Goal: Task Accomplishment & Management: Complete application form

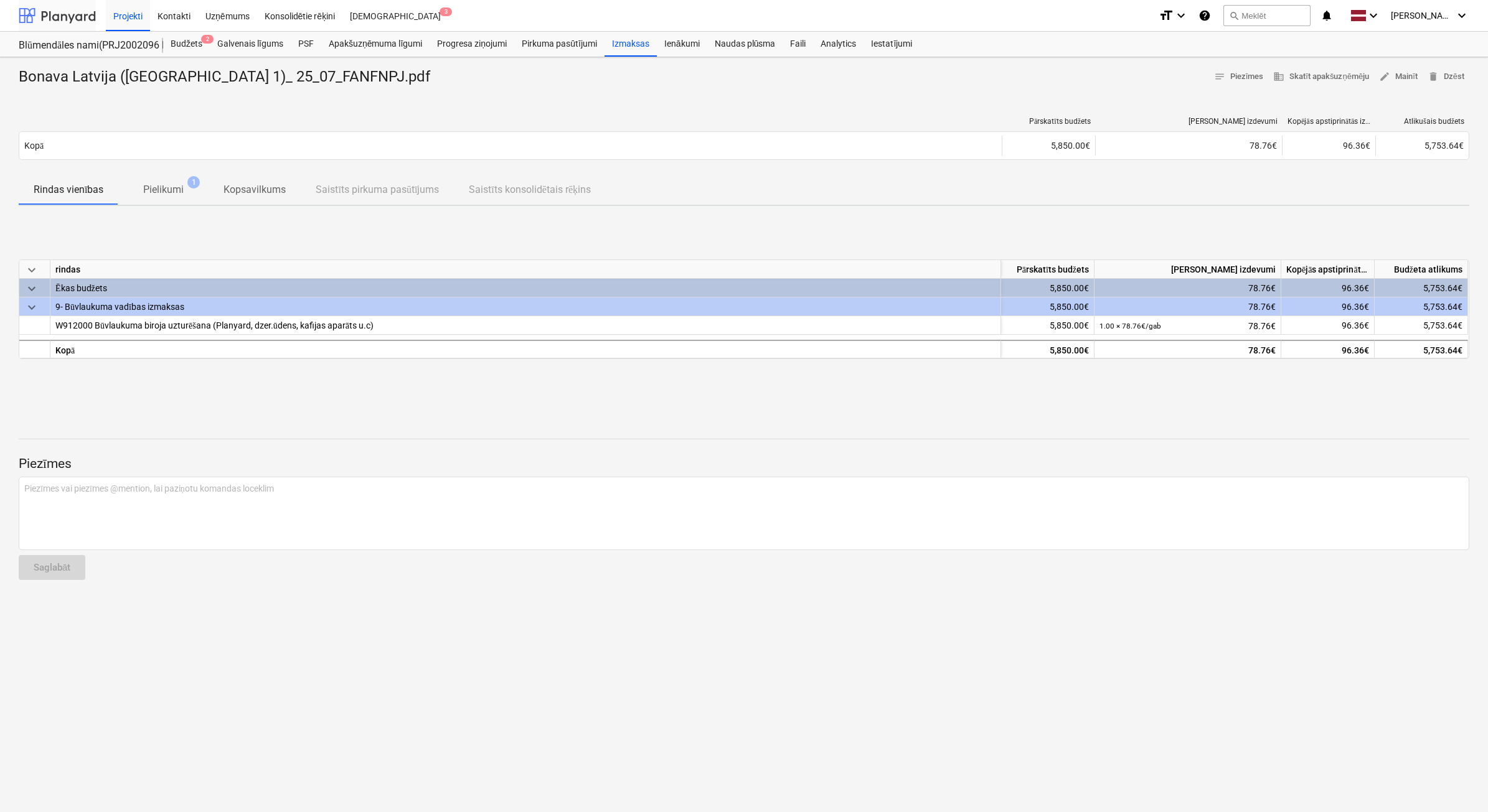
click at [68, 13] on div at bounding box center [58, 15] width 77 height 31
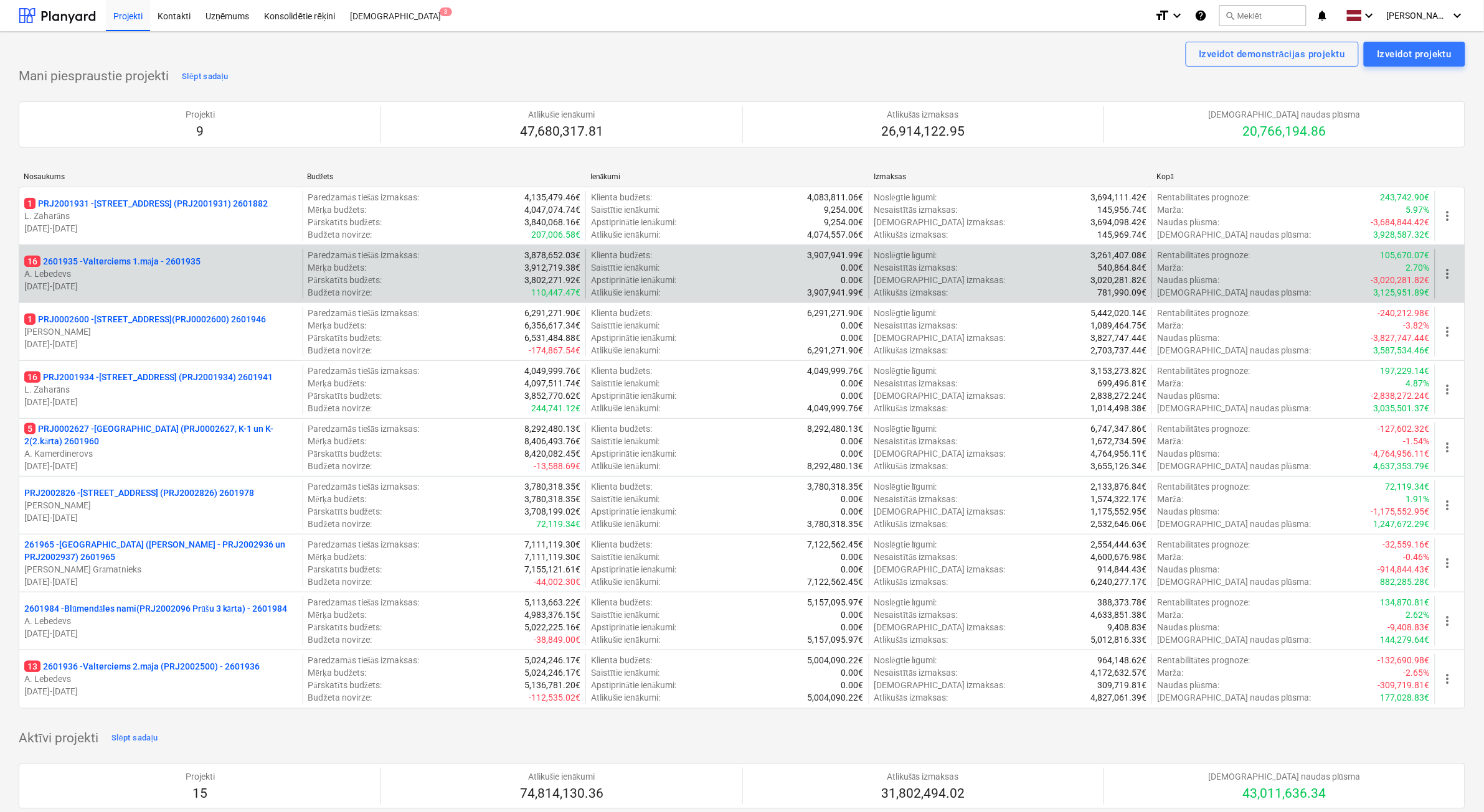
click at [172, 269] on p "A. Lebedevs" at bounding box center [161, 274] width 273 height 13
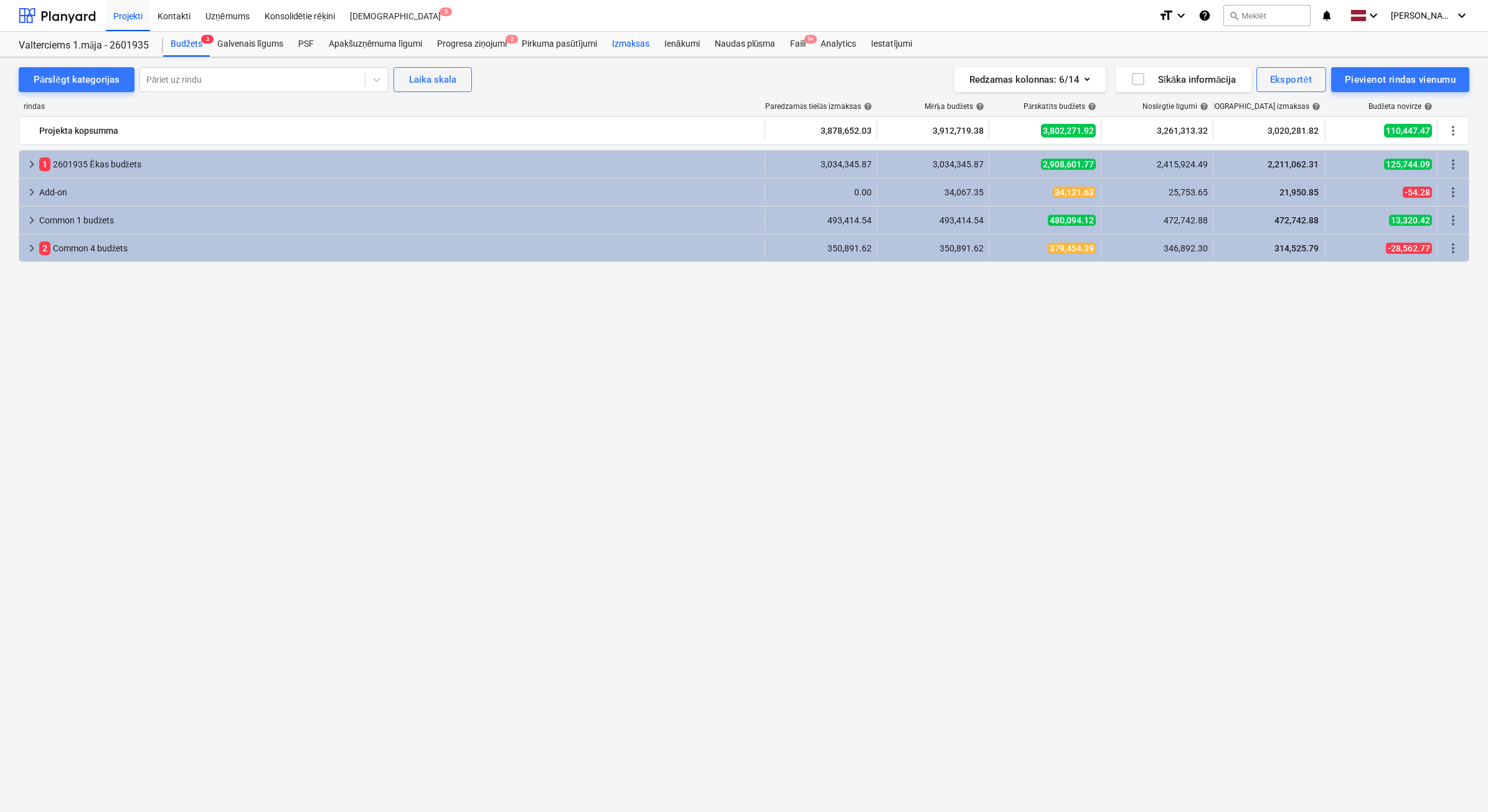
click at [626, 46] on div "Izmaksas" at bounding box center [631, 44] width 52 height 25
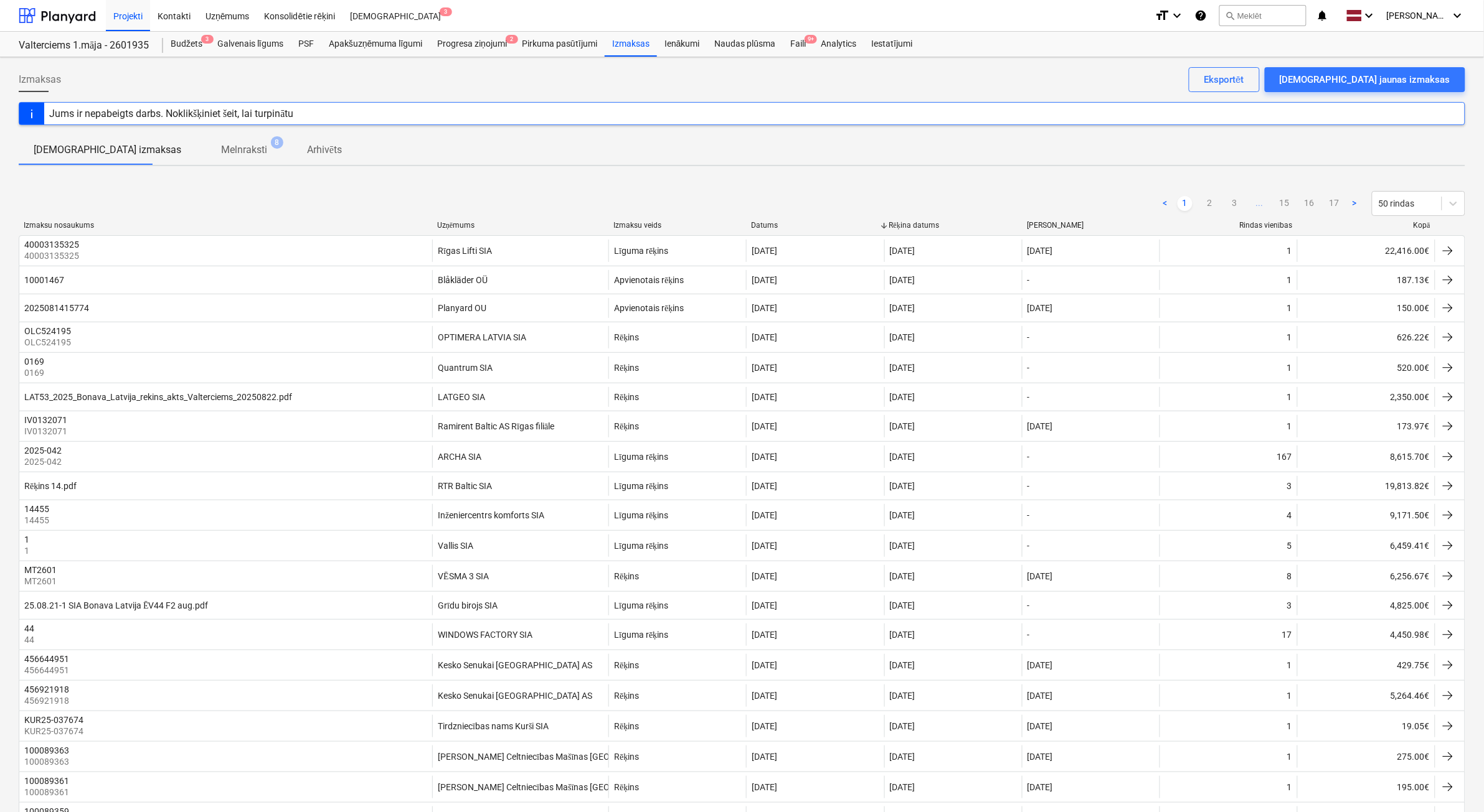
click at [1421, 228] on div "Kopā" at bounding box center [1366, 225] width 127 height 9
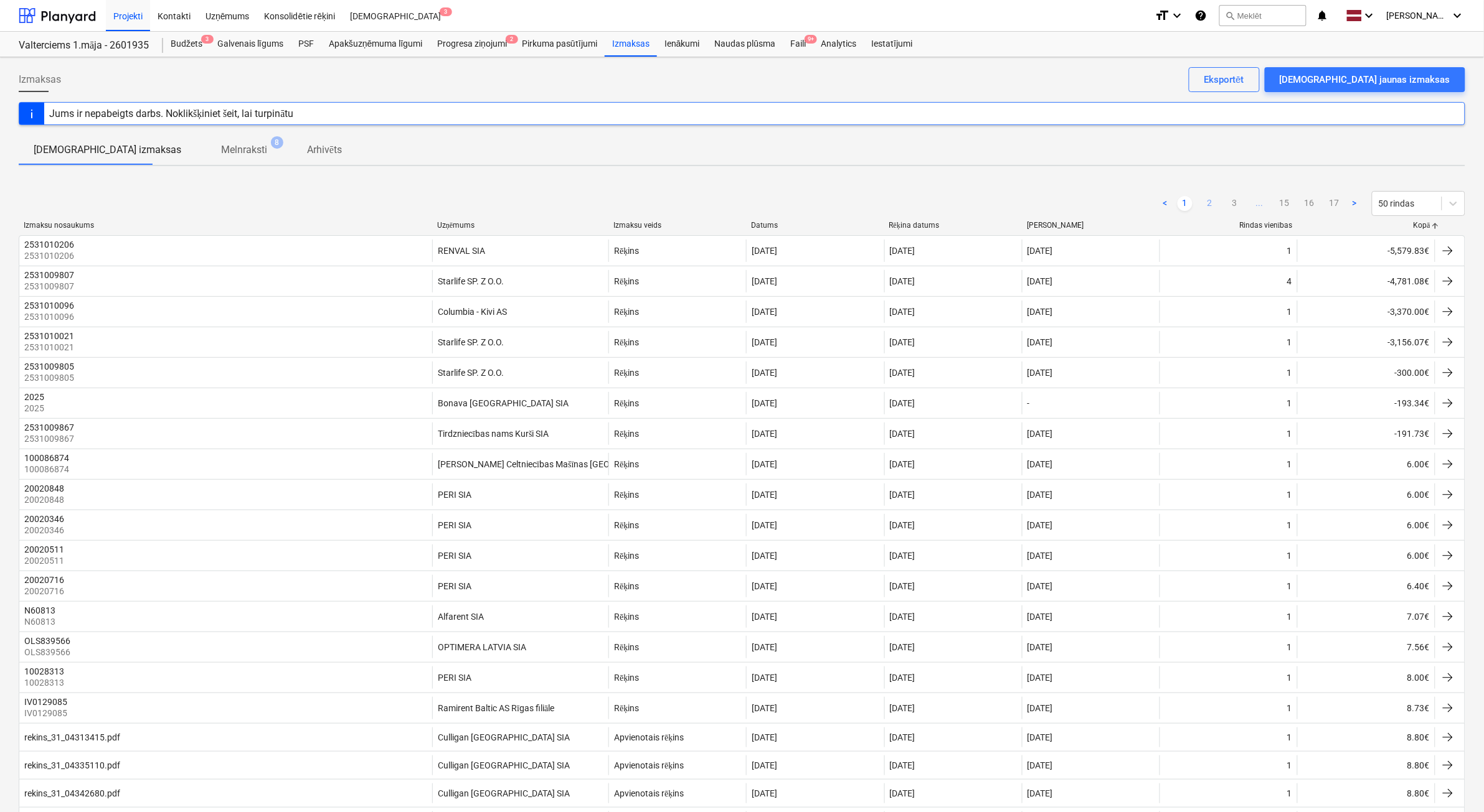
click at [1215, 203] on link "2" at bounding box center [1209, 203] width 15 height 15
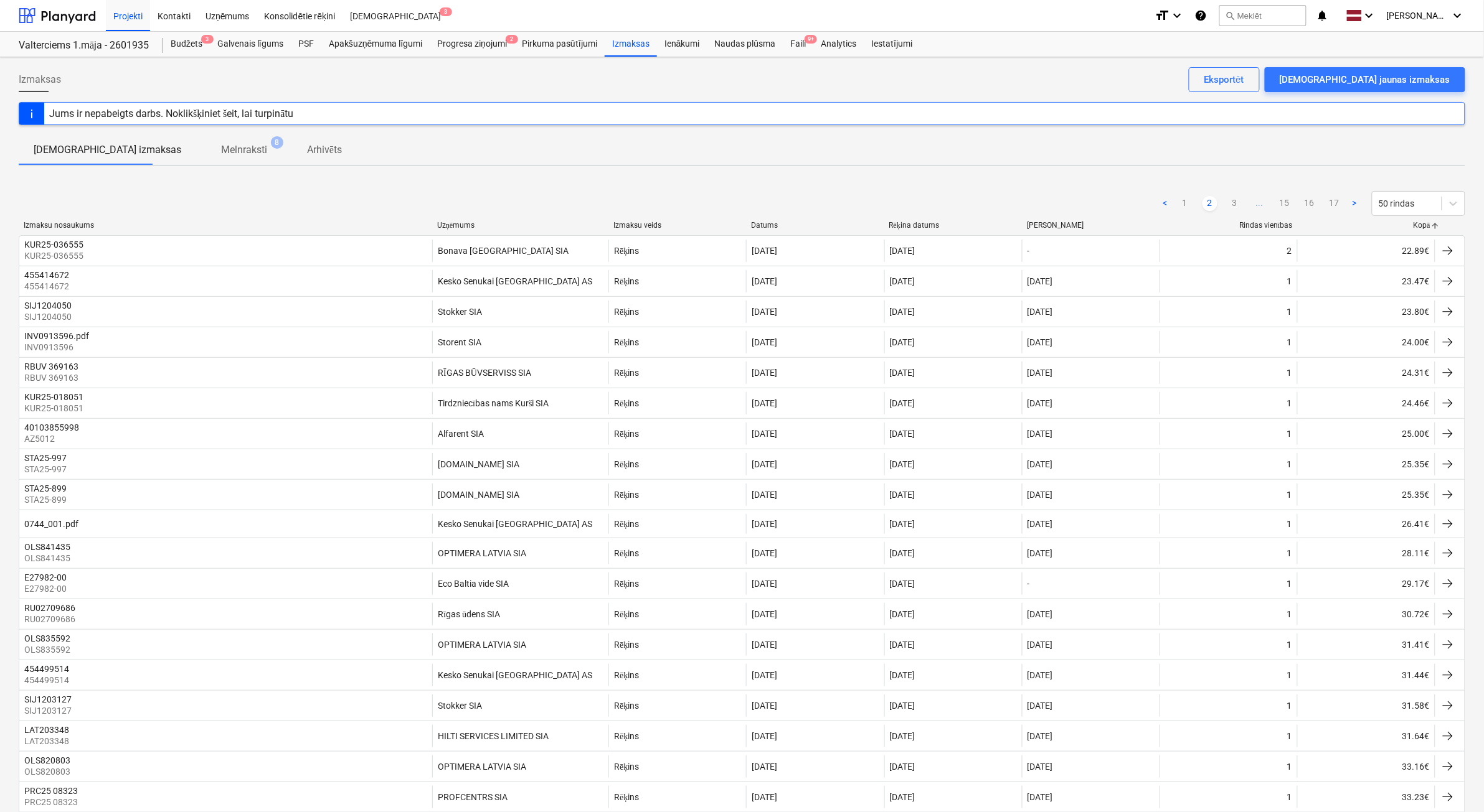
click at [1225, 203] on ul "< 1 2 3 ... 15 16 17 >" at bounding box center [1260, 203] width 204 height 15
click at [1232, 203] on link "3" at bounding box center [1235, 203] width 15 height 15
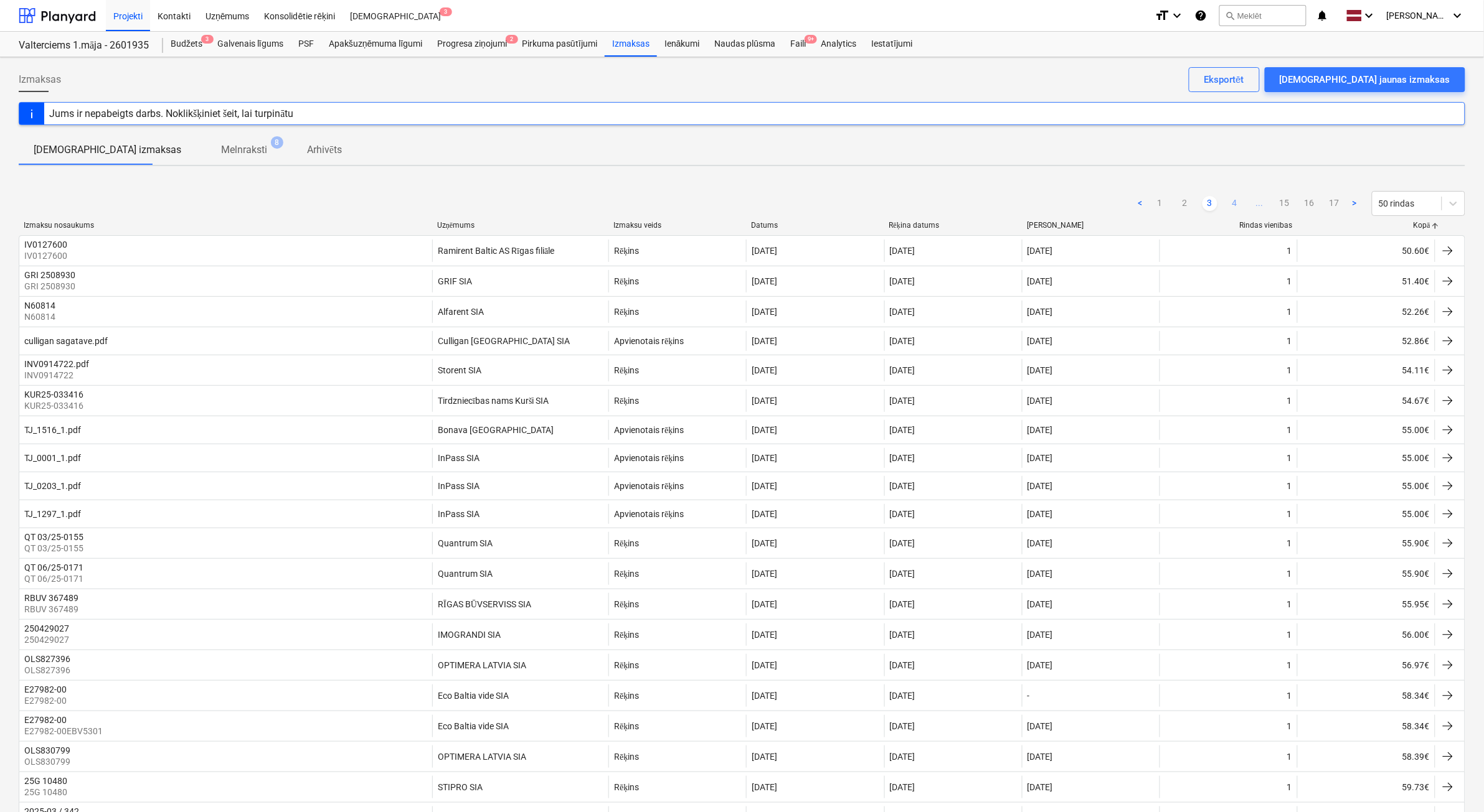
click at [1233, 203] on link "4" at bounding box center [1235, 203] width 15 height 15
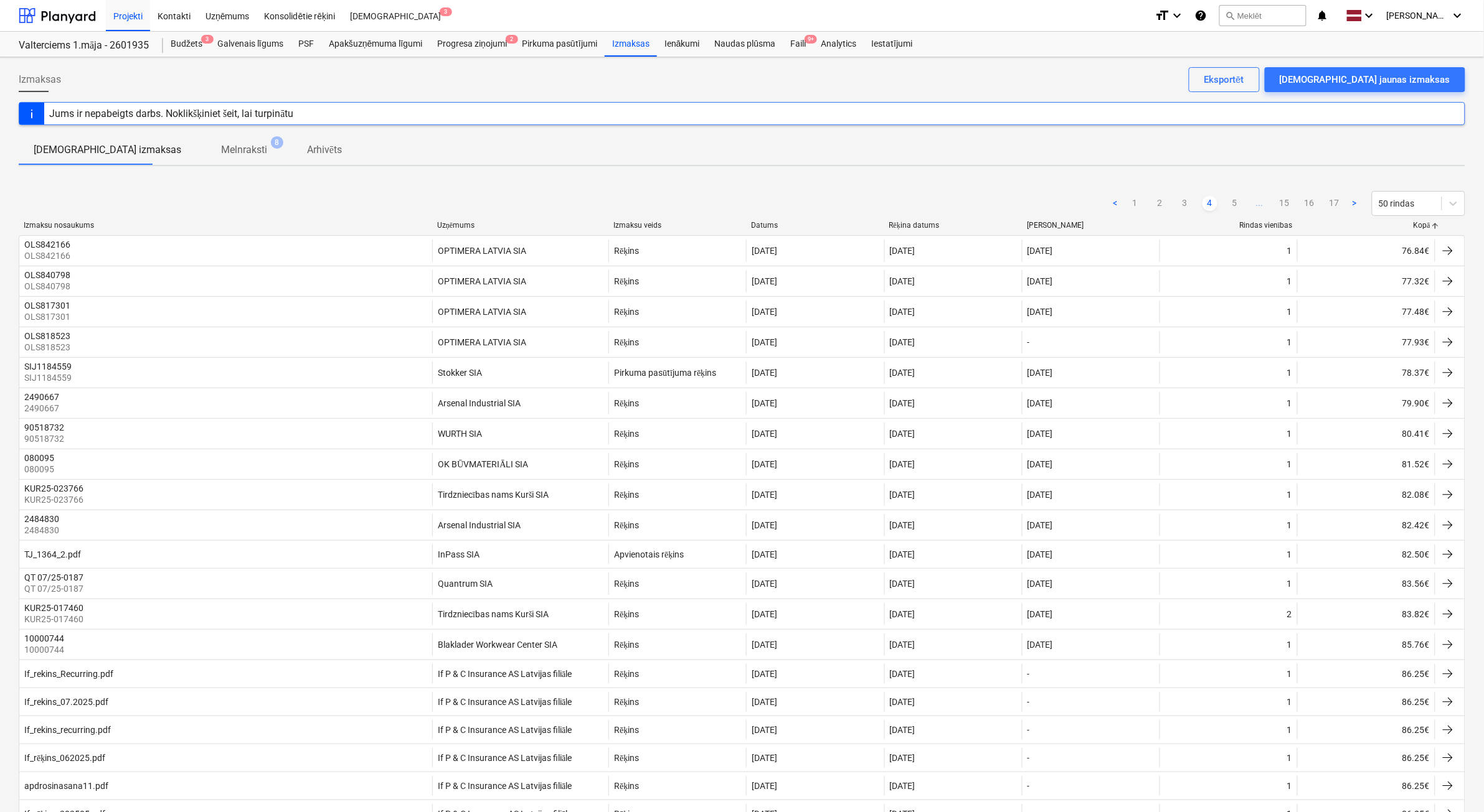
click at [1233, 203] on link "5" at bounding box center [1235, 203] width 15 height 15
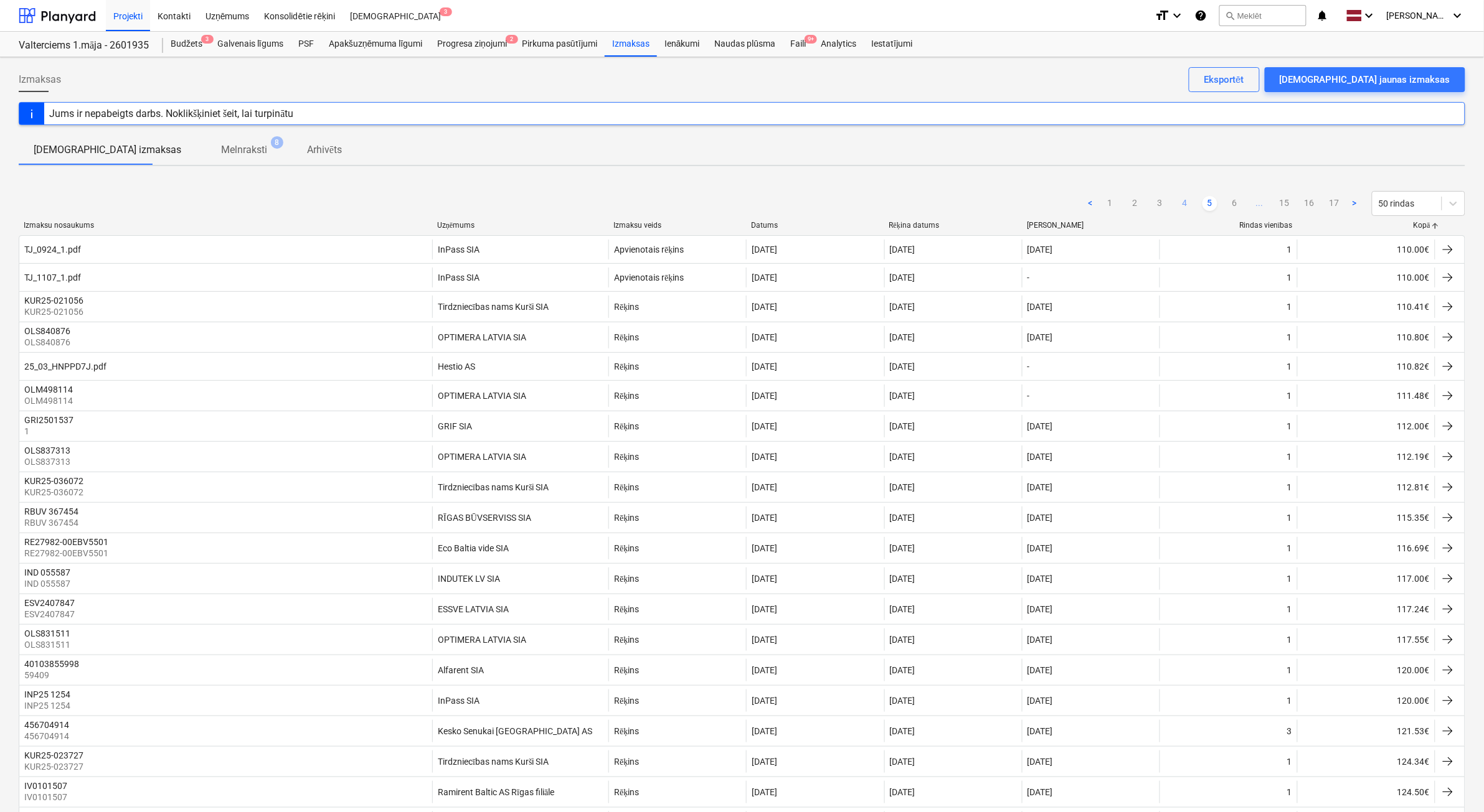
click at [1233, 203] on link "6" at bounding box center [1235, 203] width 15 height 15
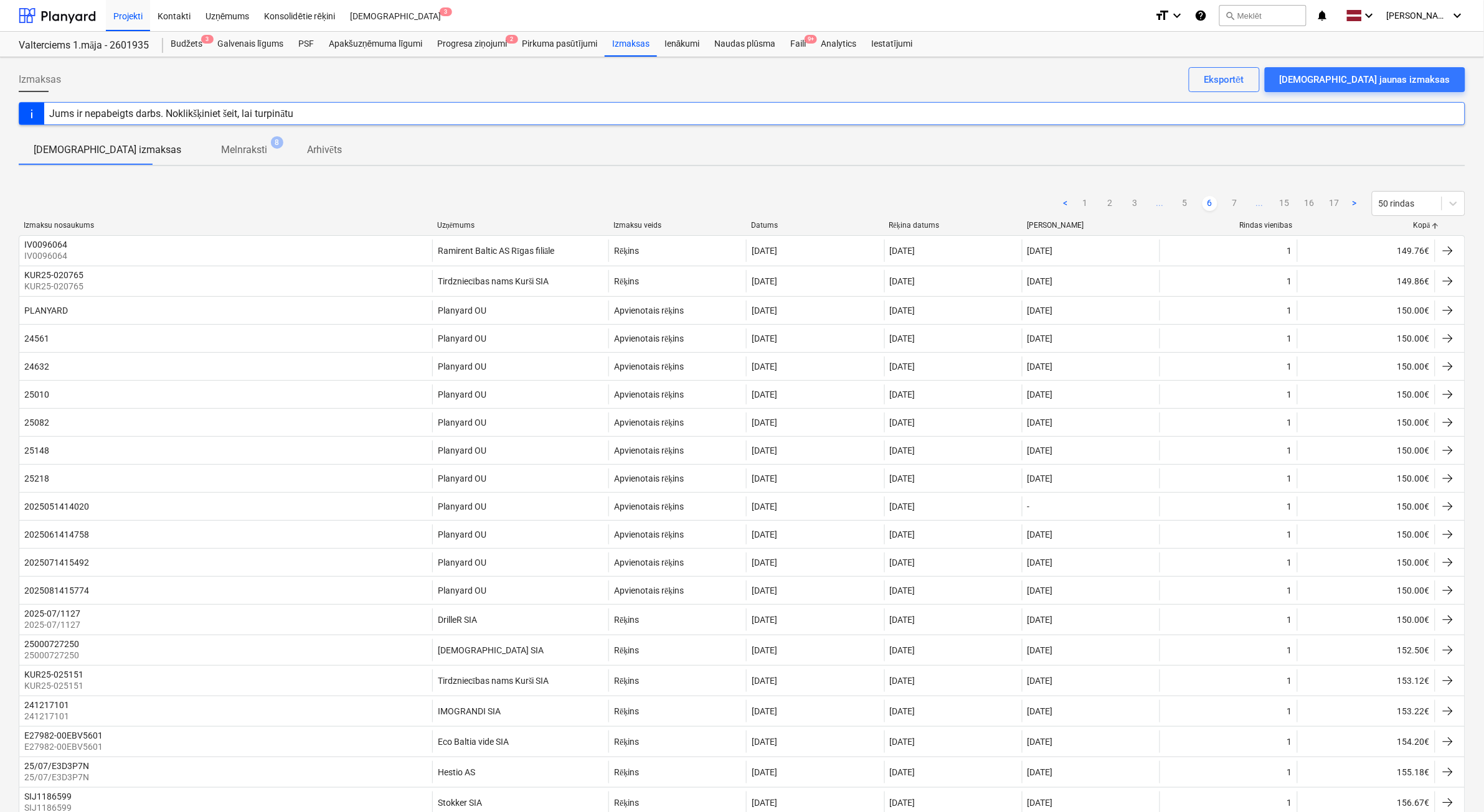
click at [1233, 203] on link "7" at bounding box center [1235, 203] width 15 height 15
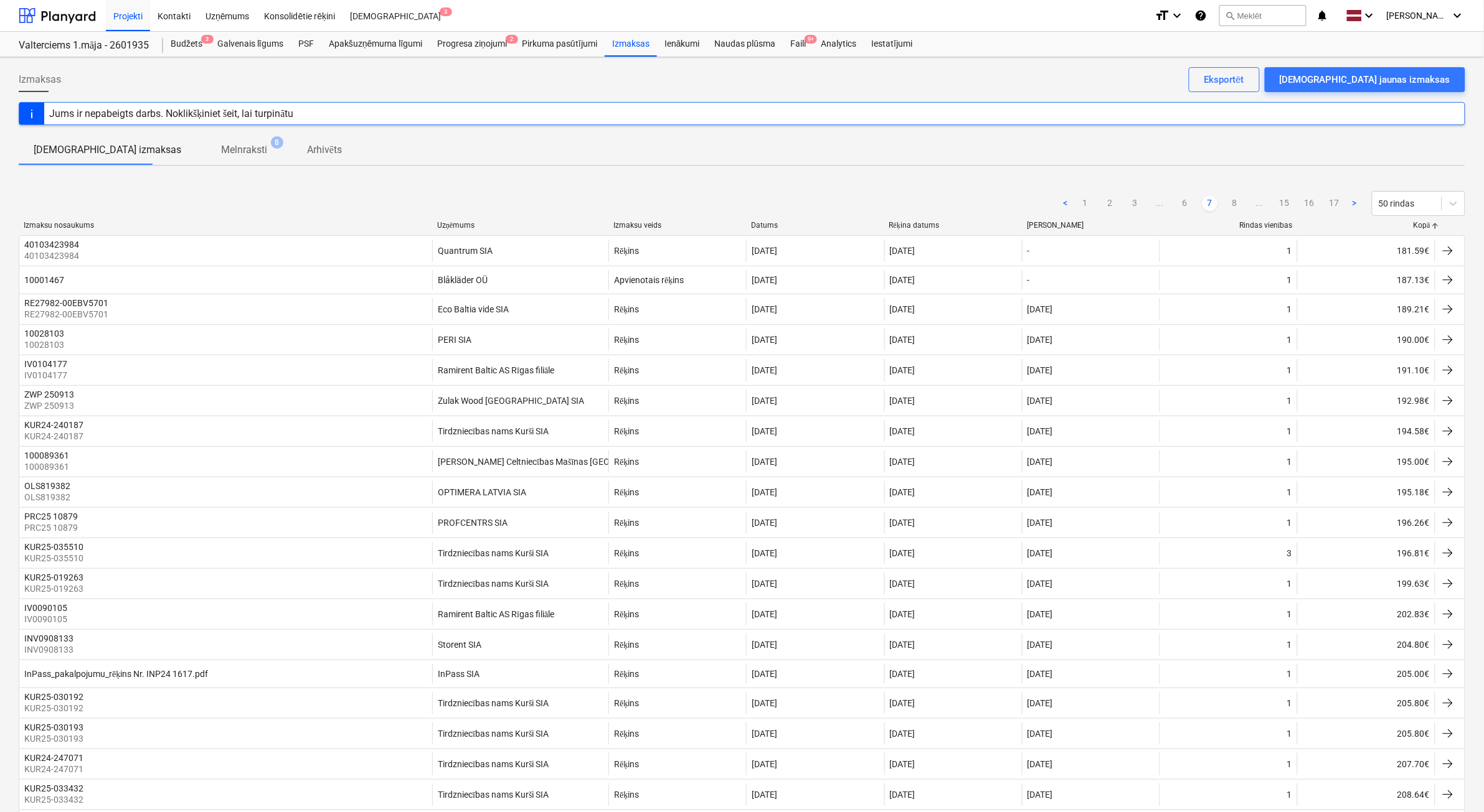
click at [1233, 203] on link "8" at bounding box center [1235, 203] width 15 height 15
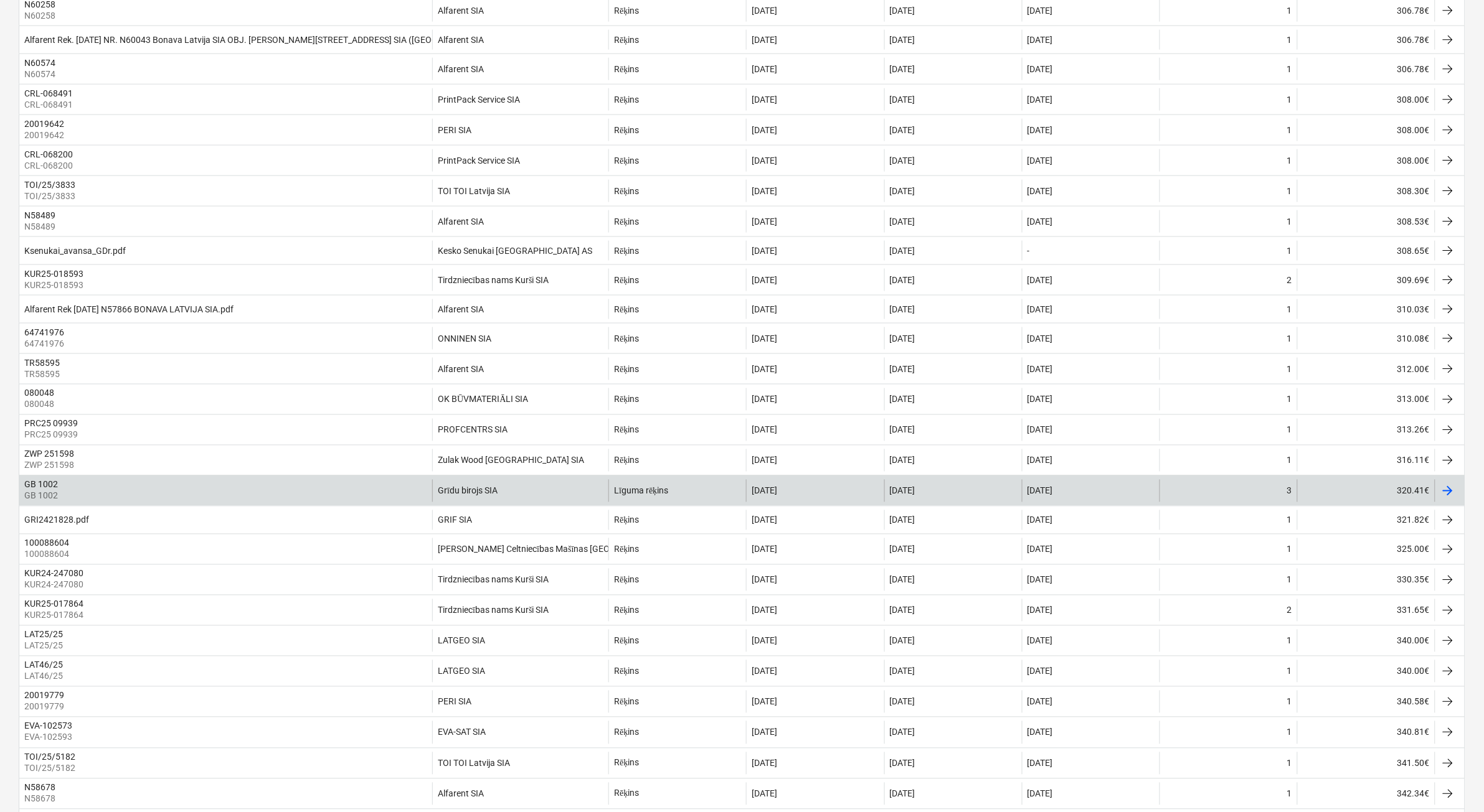
scroll to position [623, 0]
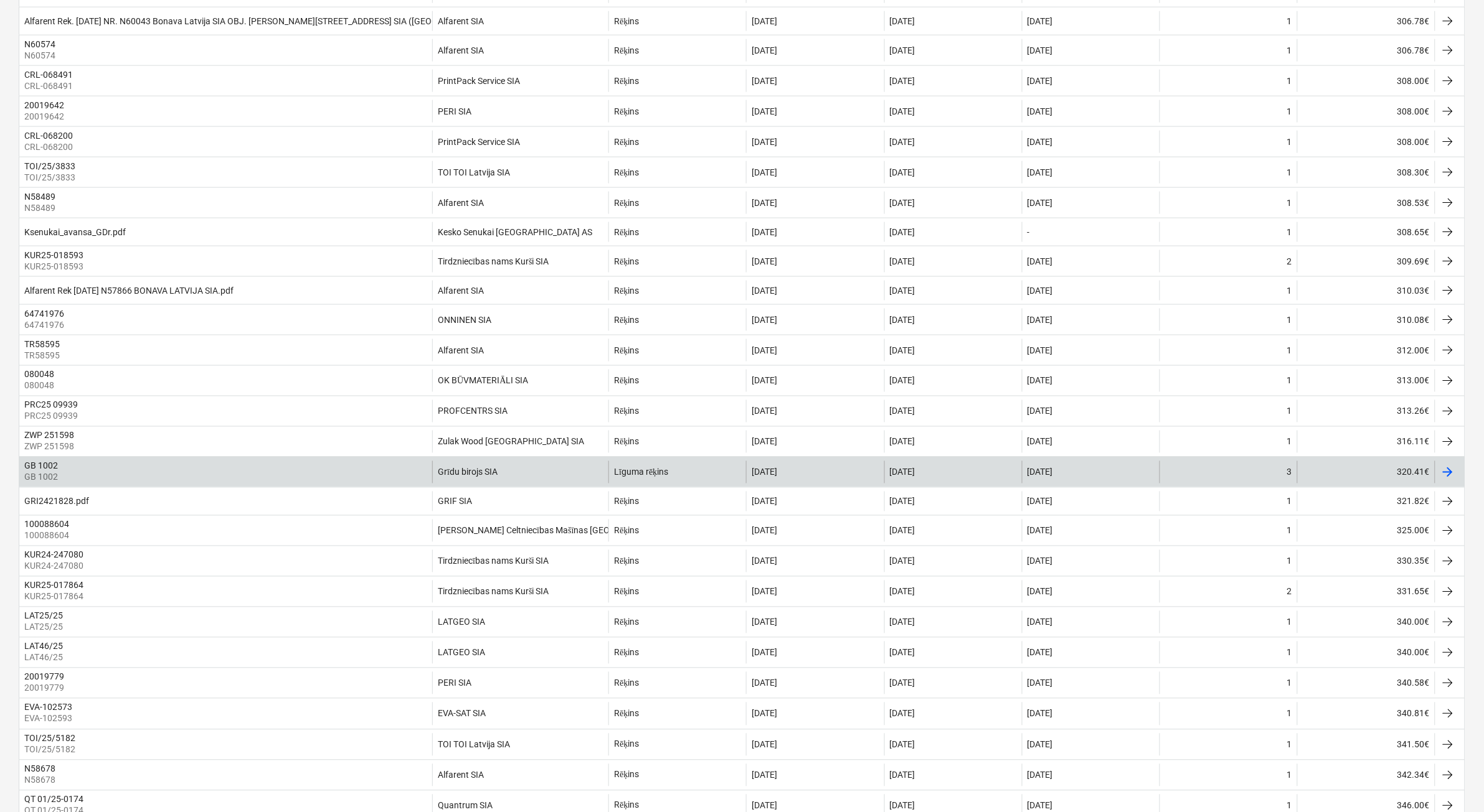
click at [524, 483] on div "Grīdu birojs SIA" at bounding box center [520, 473] width 176 height 23
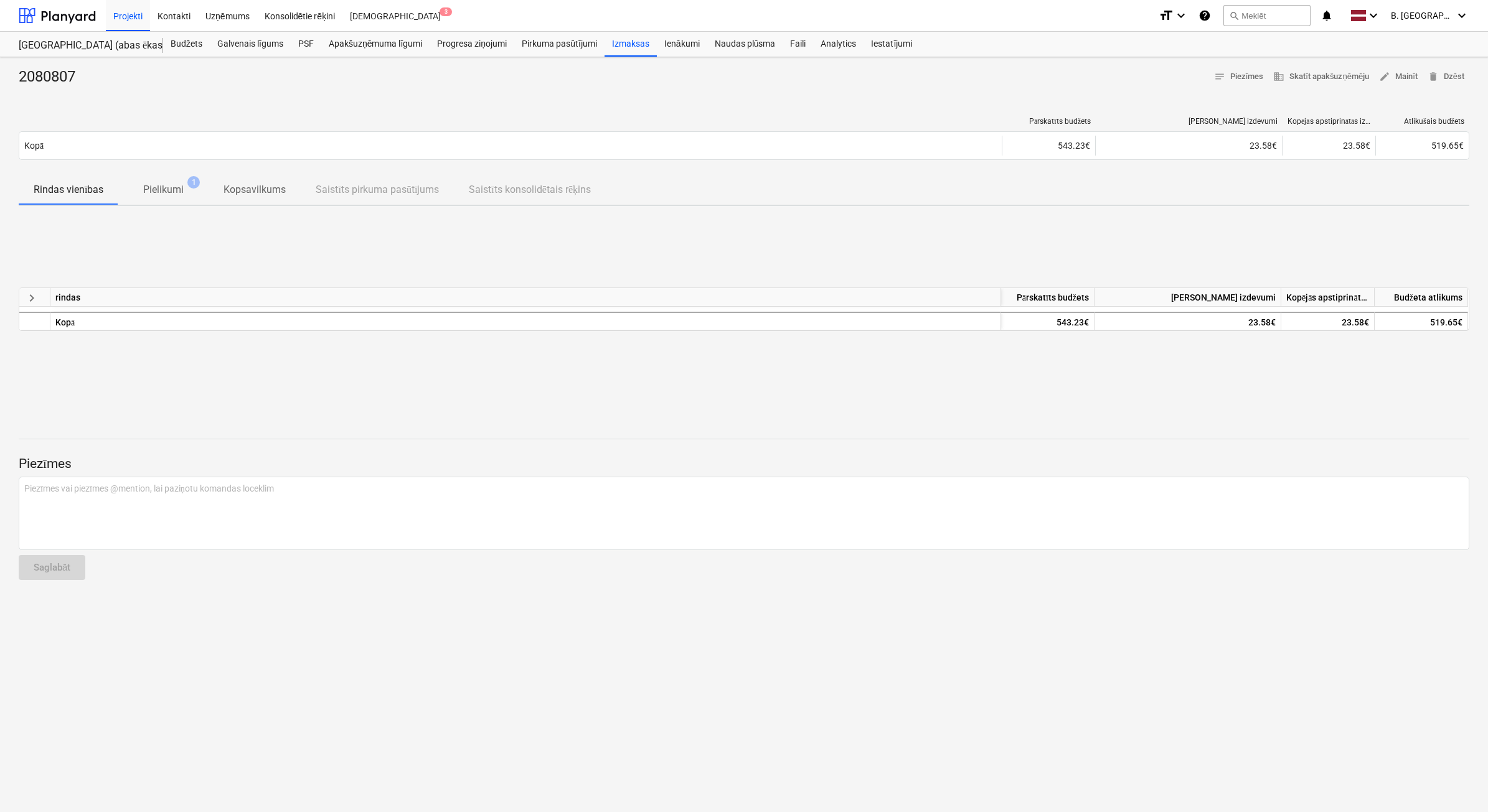
click at [30, 298] on span "keyboard_arrow_right" at bounding box center [32, 298] width 15 height 15
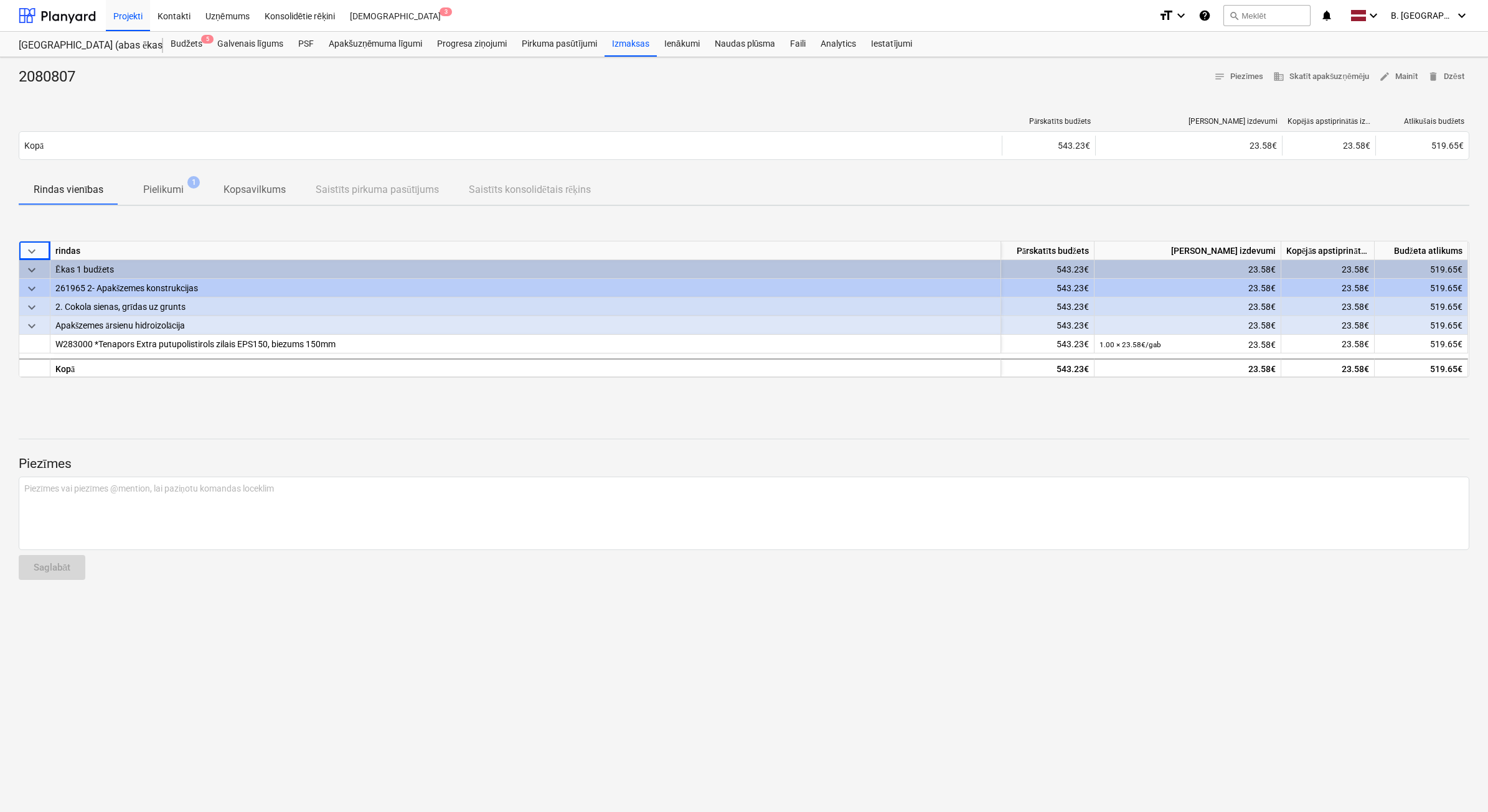
click at [33, 289] on span "keyboard_arrow_down" at bounding box center [32, 288] width 15 height 15
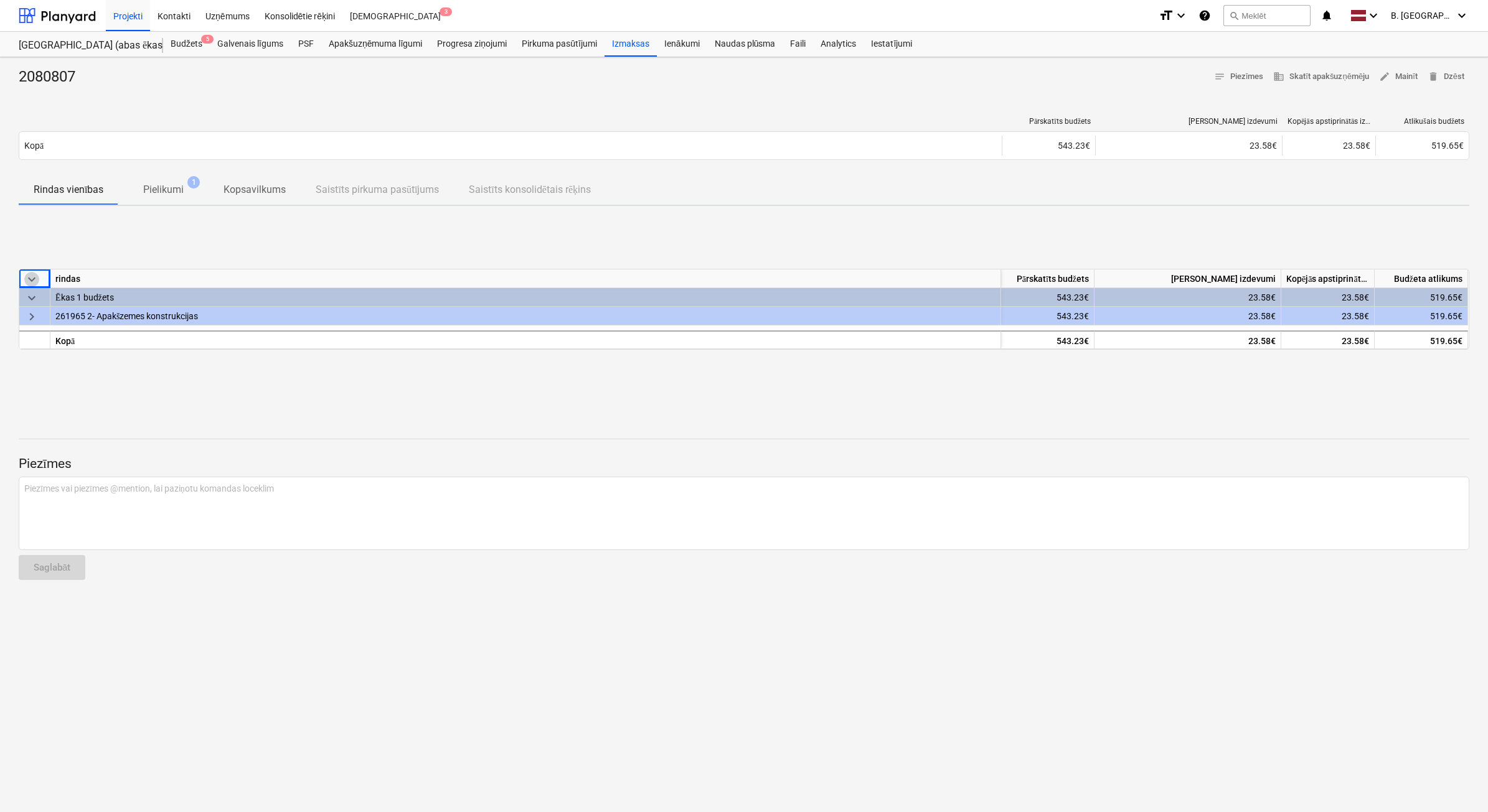
click at [36, 280] on span "keyboard_arrow_down" at bounding box center [32, 279] width 15 height 15
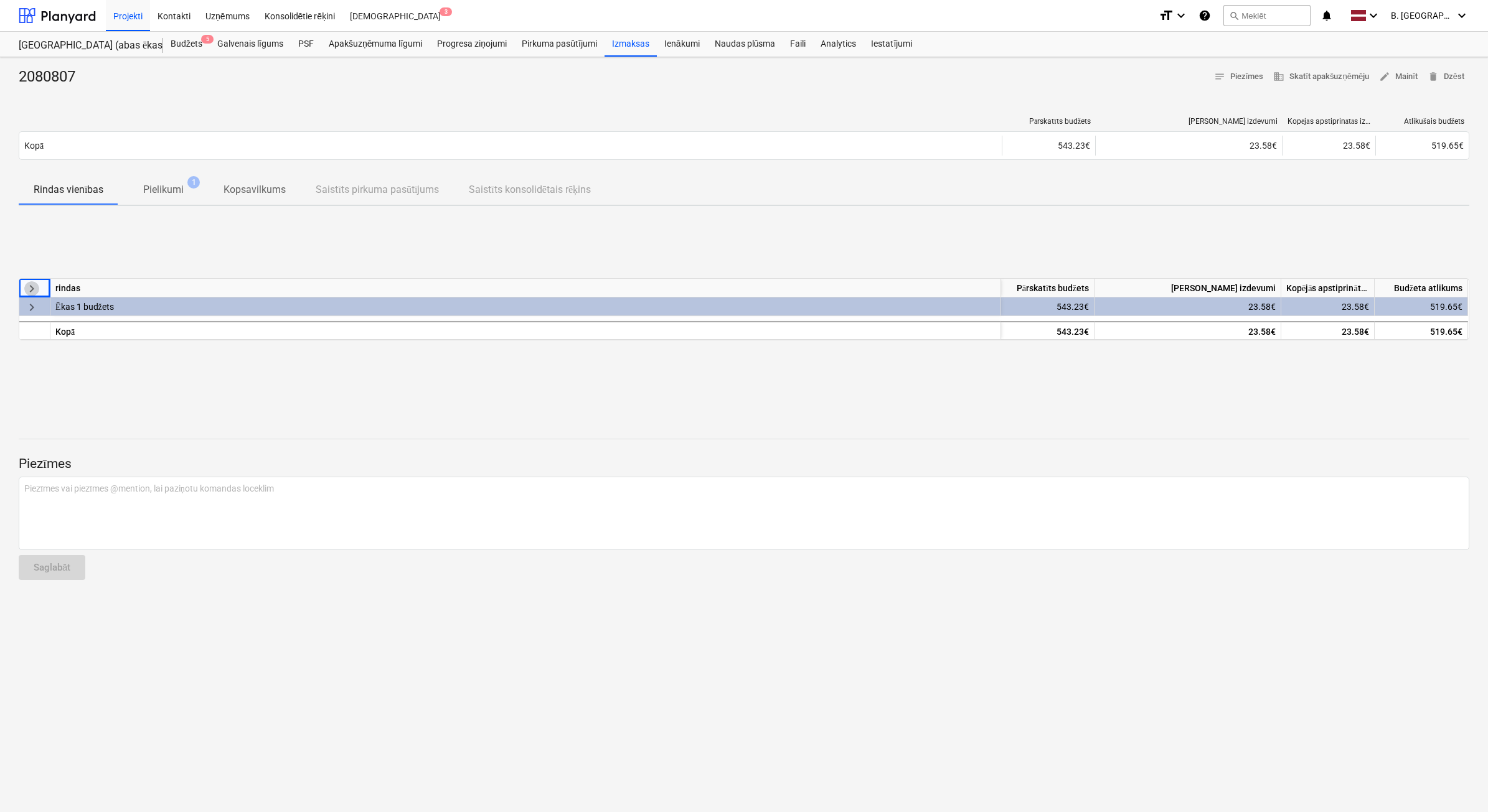
click at [30, 285] on span "keyboard_arrow_right" at bounding box center [32, 288] width 15 height 15
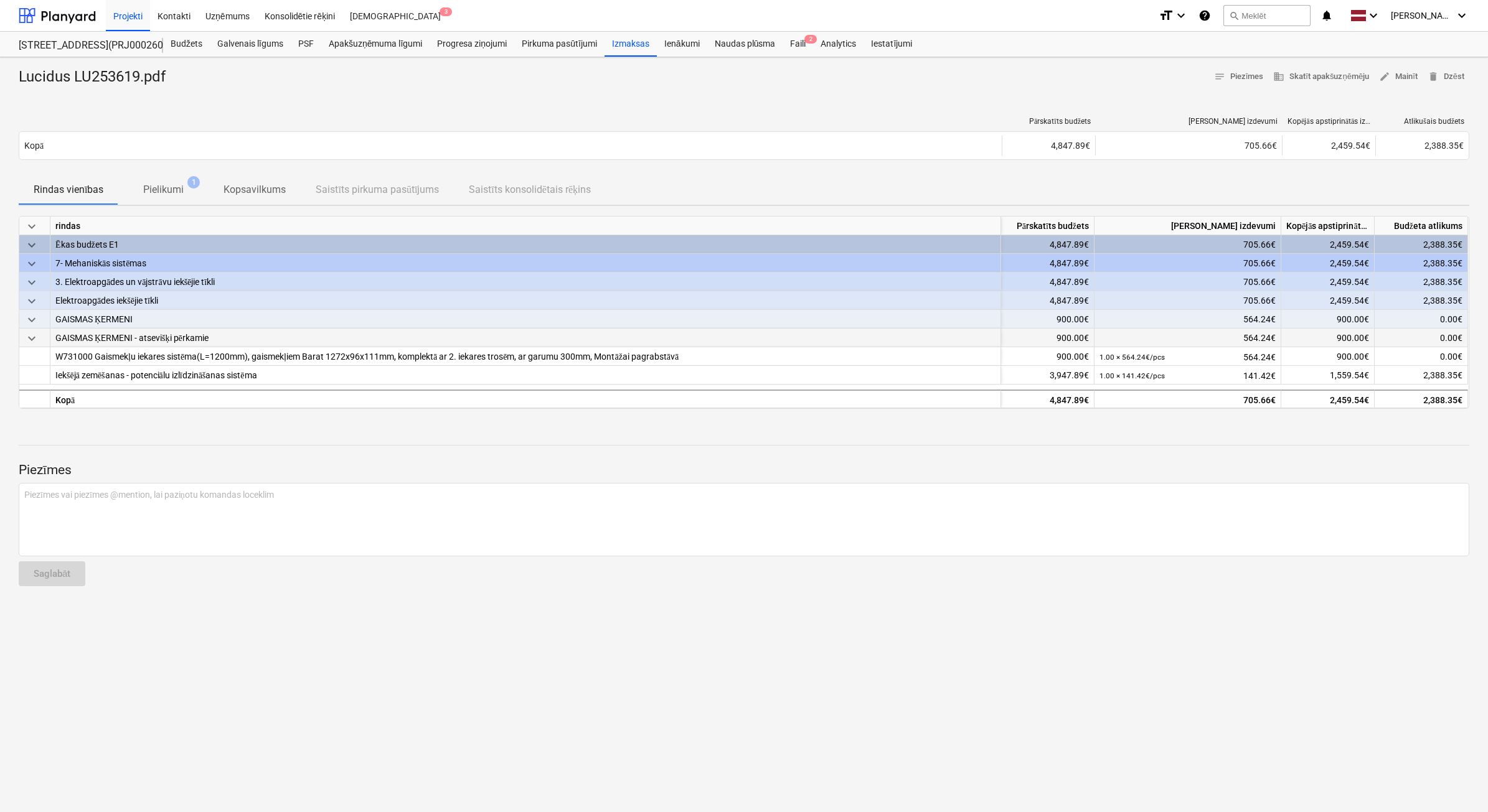
click at [39, 340] on div "keyboard_arrow_down" at bounding box center [34, 338] width 31 height 19
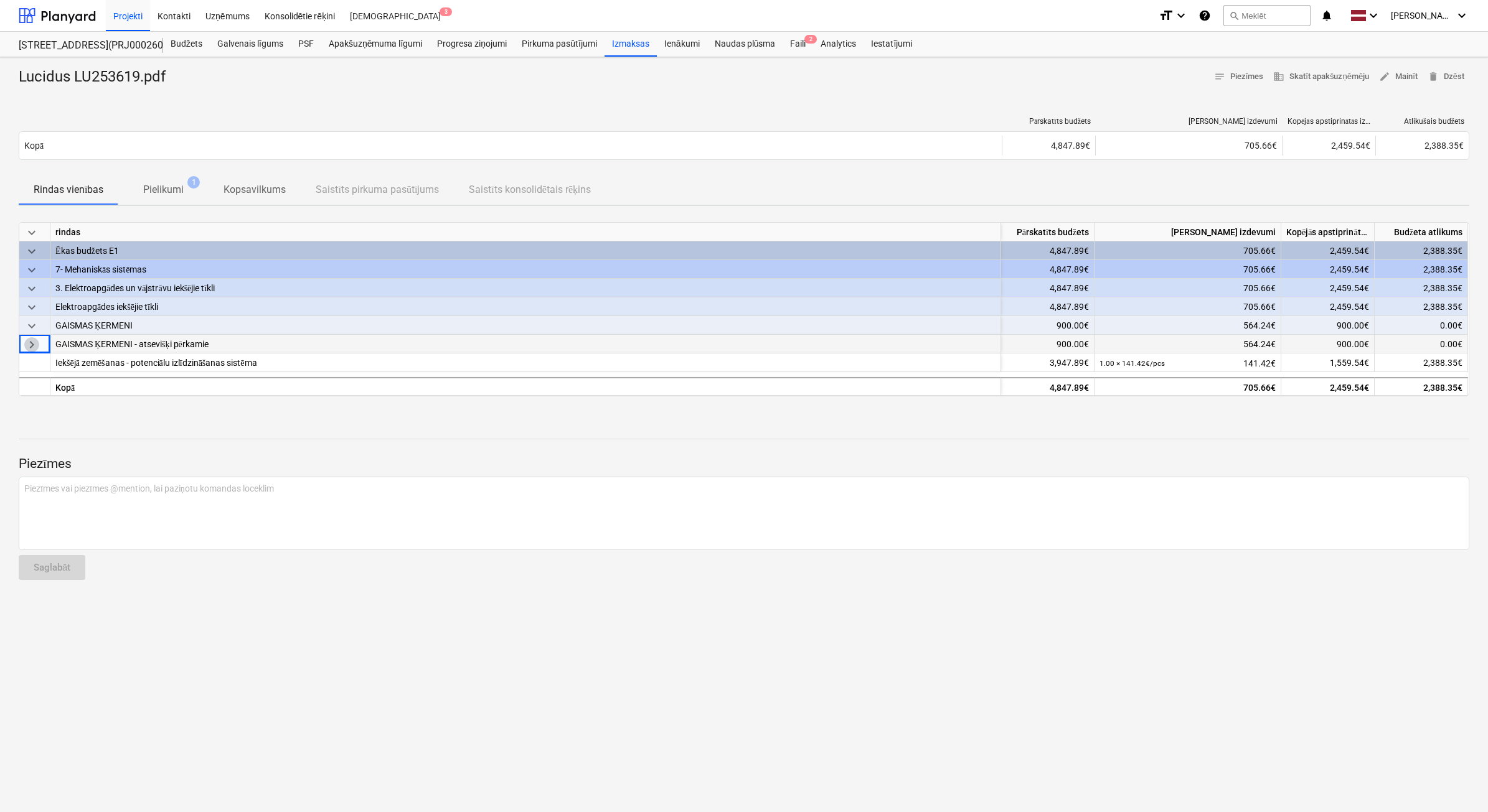
click at [32, 344] on span "keyboard_arrow_right" at bounding box center [32, 344] width 15 height 15
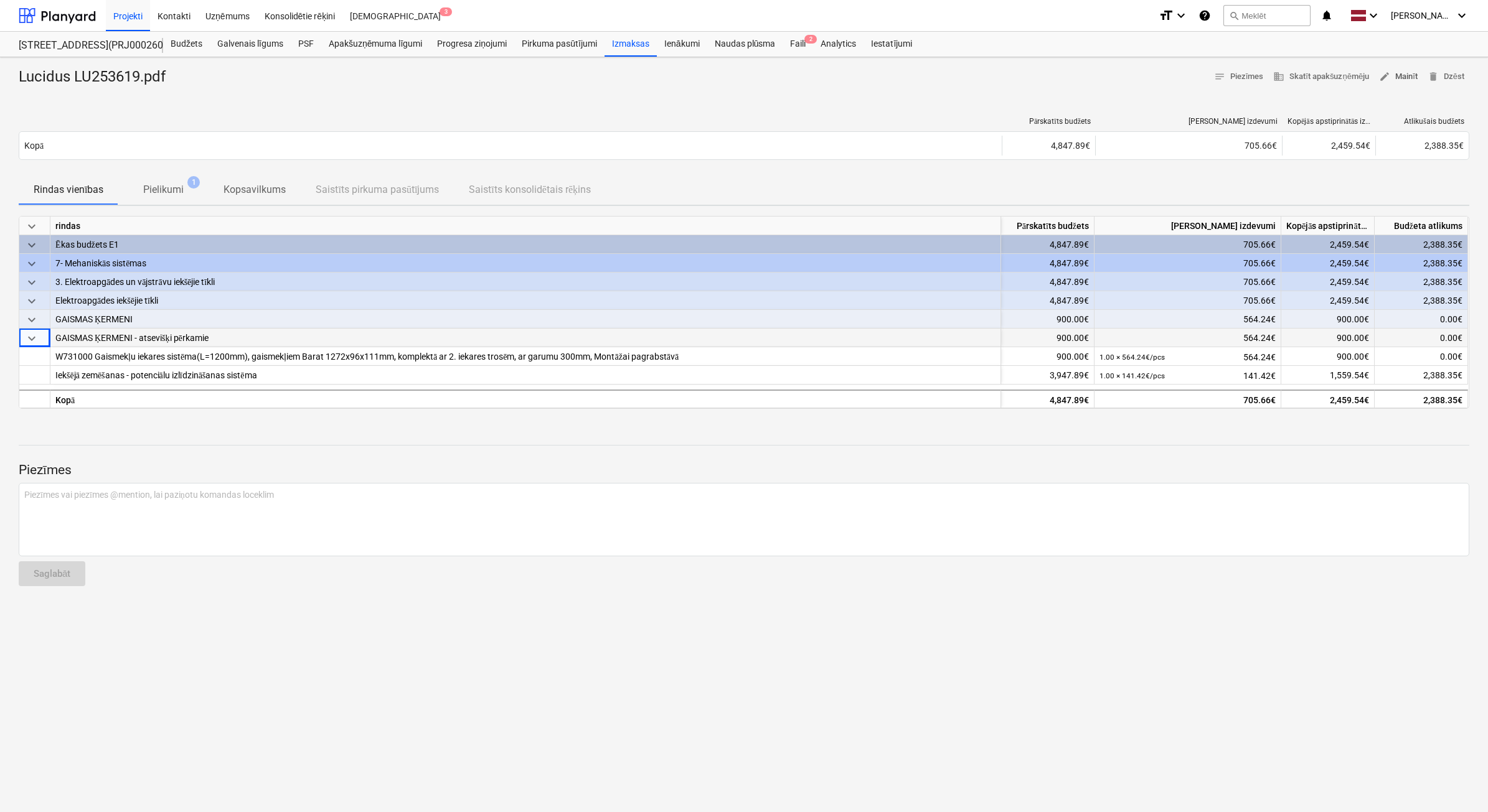
click at [1401, 77] on span "edit Mainīt" at bounding box center [1398, 77] width 39 height 14
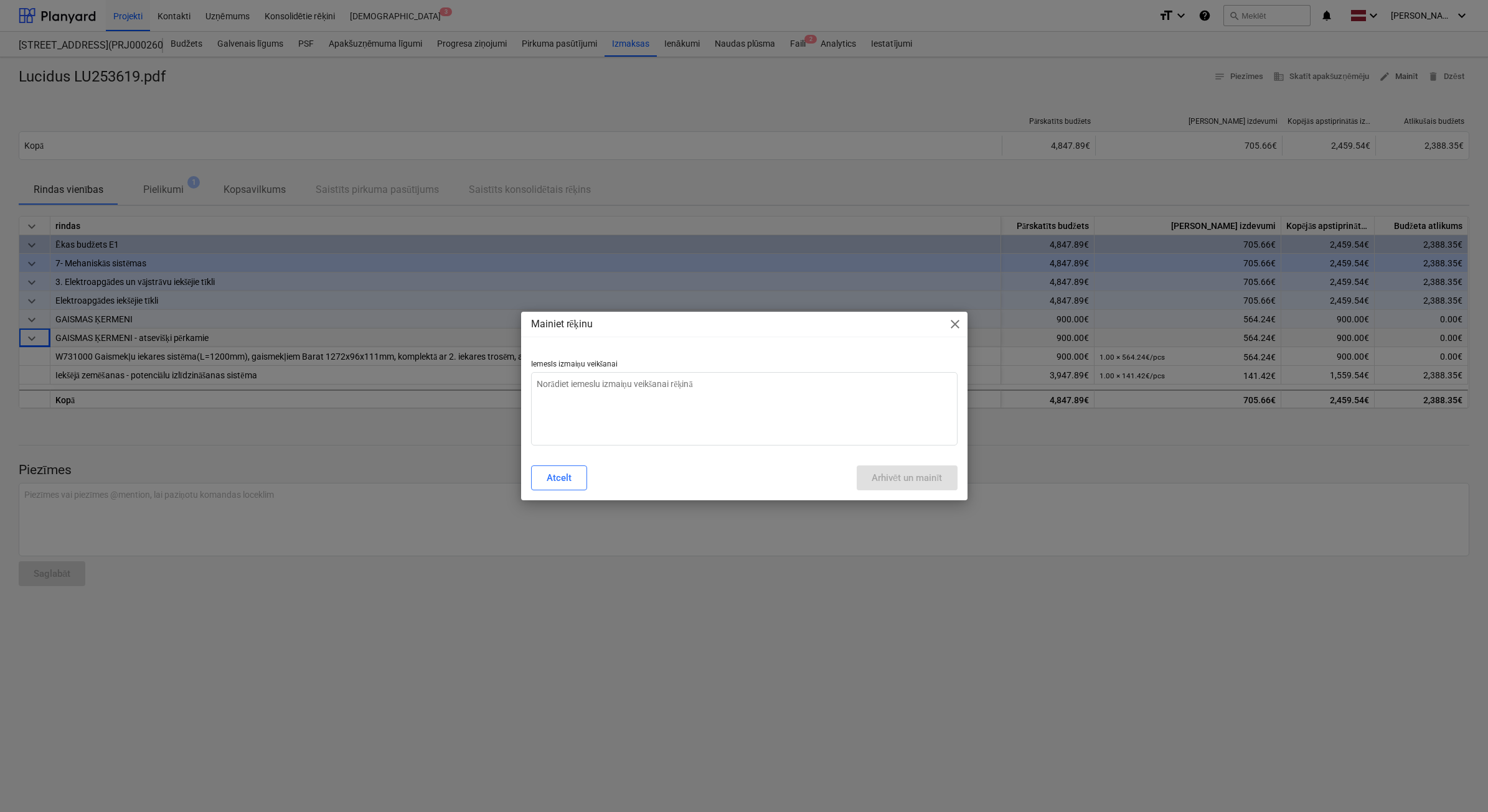
type textarea "x"
click at [617, 436] on textarea at bounding box center [745, 409] width 427 height 73
type textarea "n"
type textarea "x"
type textarea "ne"
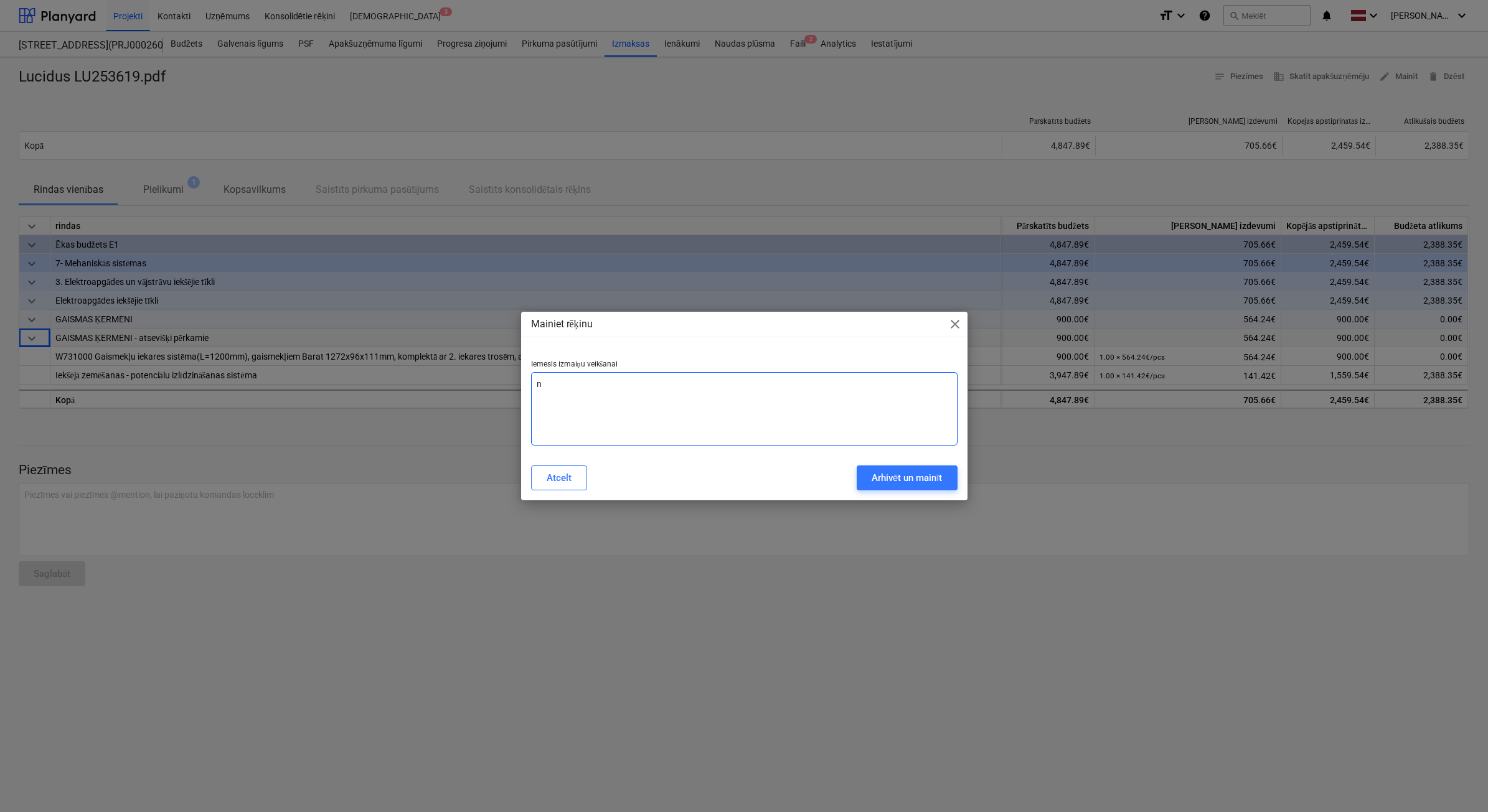
type textarea "x"
type textarea "nep"
type textarea "x"
type textarea "nepa"
type textarea "x"
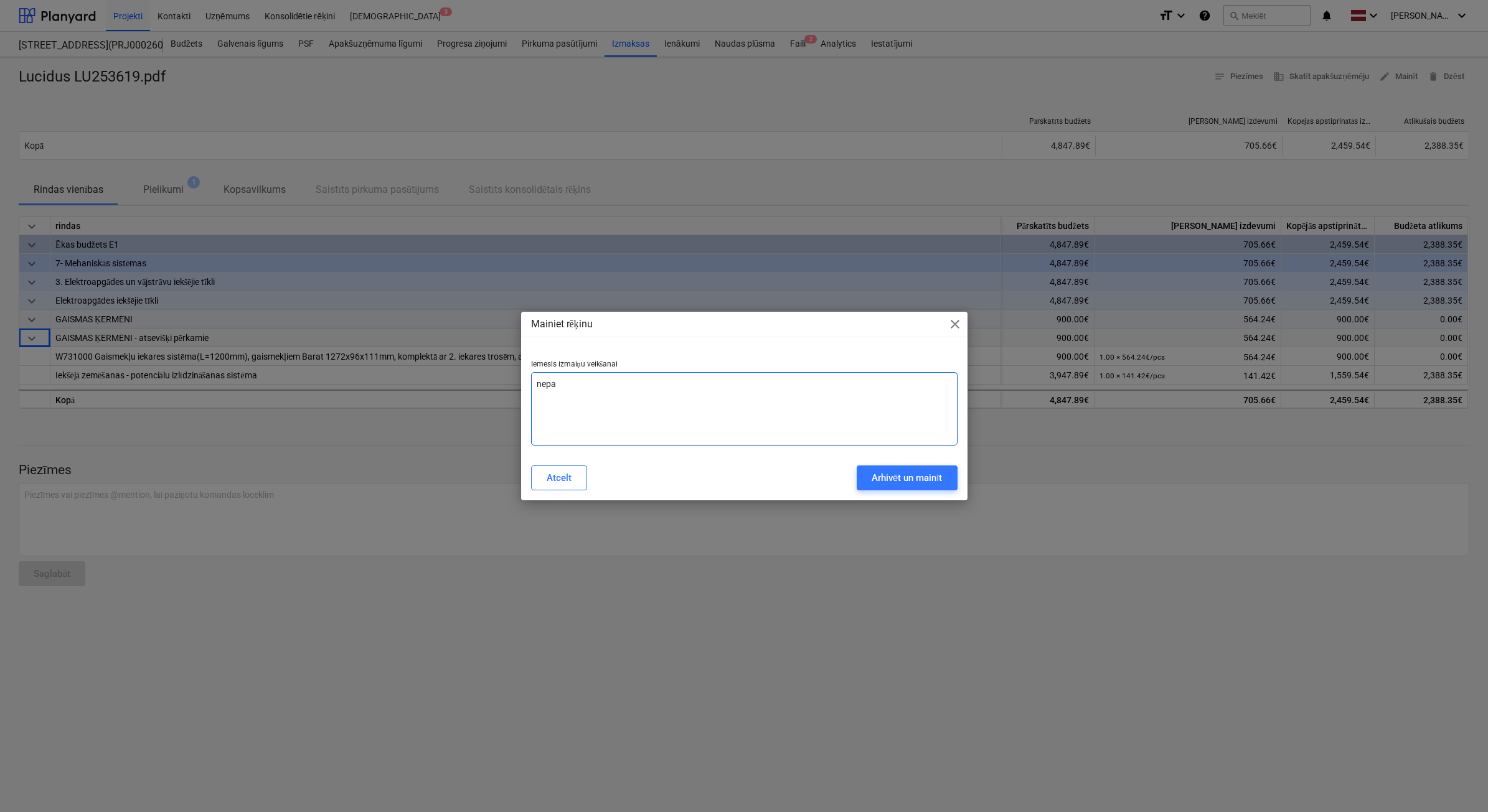
type textarea "nepar"
type textarea "x"
type textarea "nepare"
type textarea "x"
type textarea "neparei"
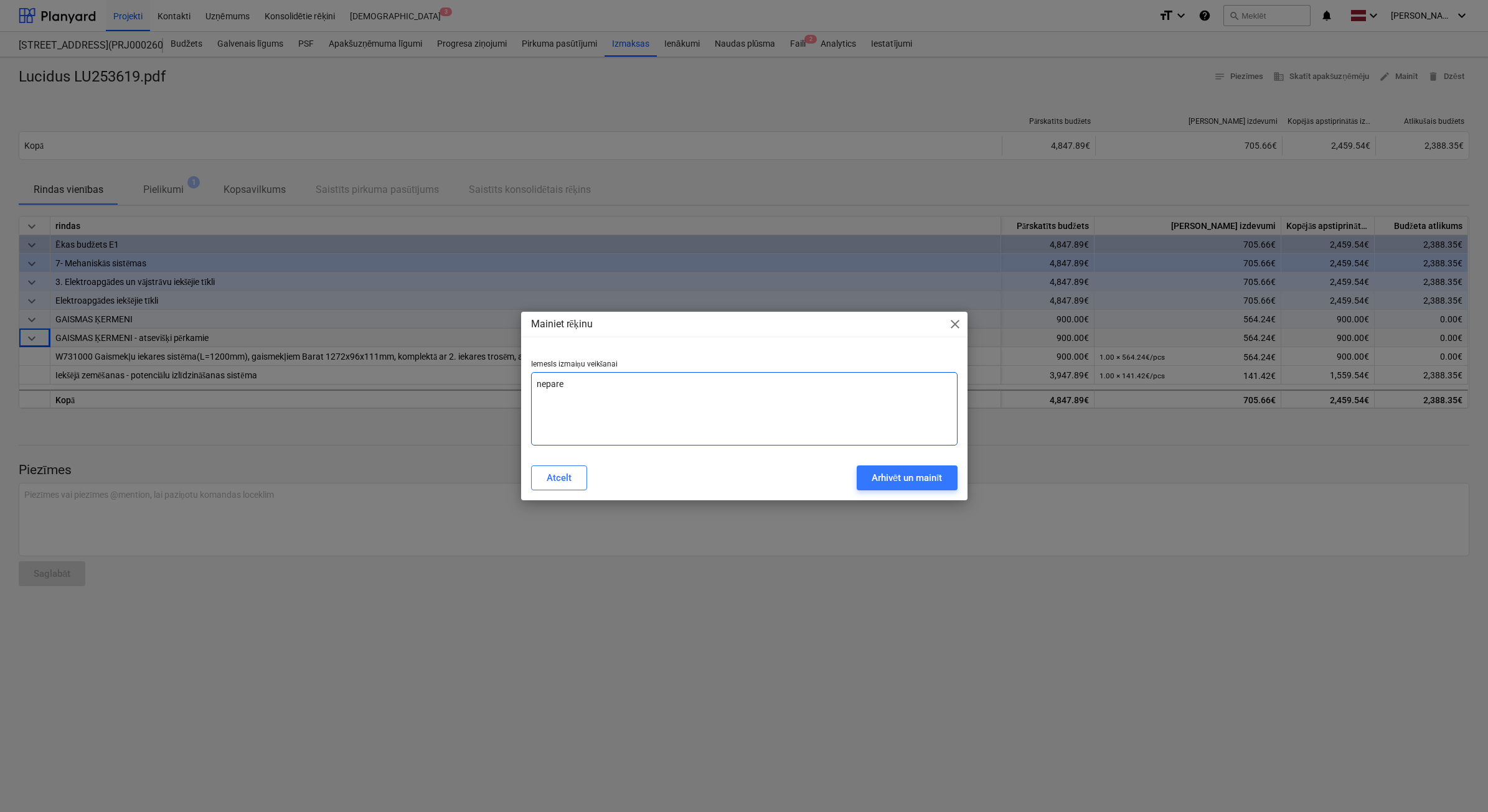
type textarea "x"
type textarea "nepareiz"
type textarea "x"
type textarea "nepareizs"
type textarea "x"
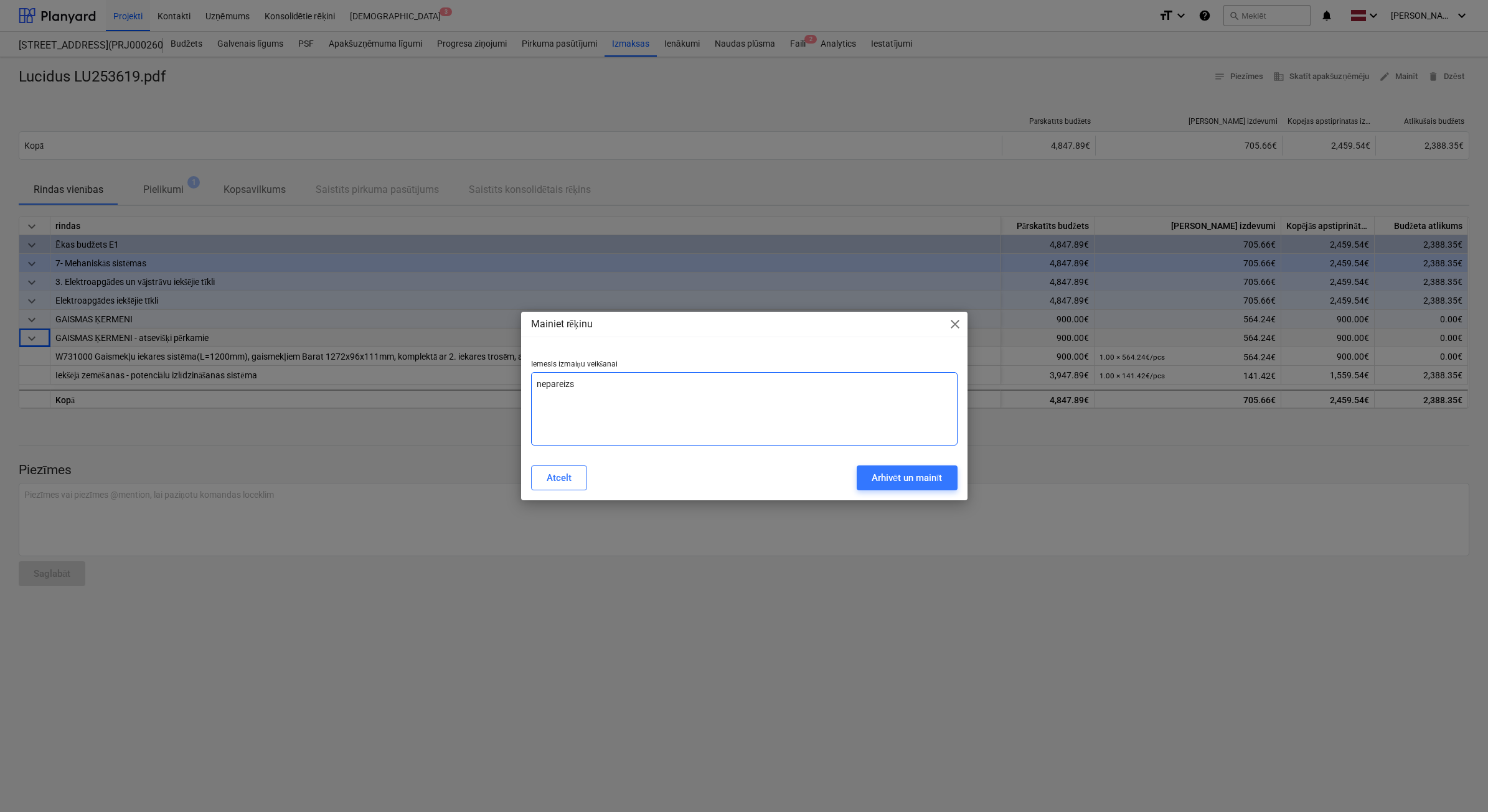
type textarea "nepareizs"
type textarea "x"
type textarea "nepareizs p"
type textarea "x"
type textarea "nepareizs pi"
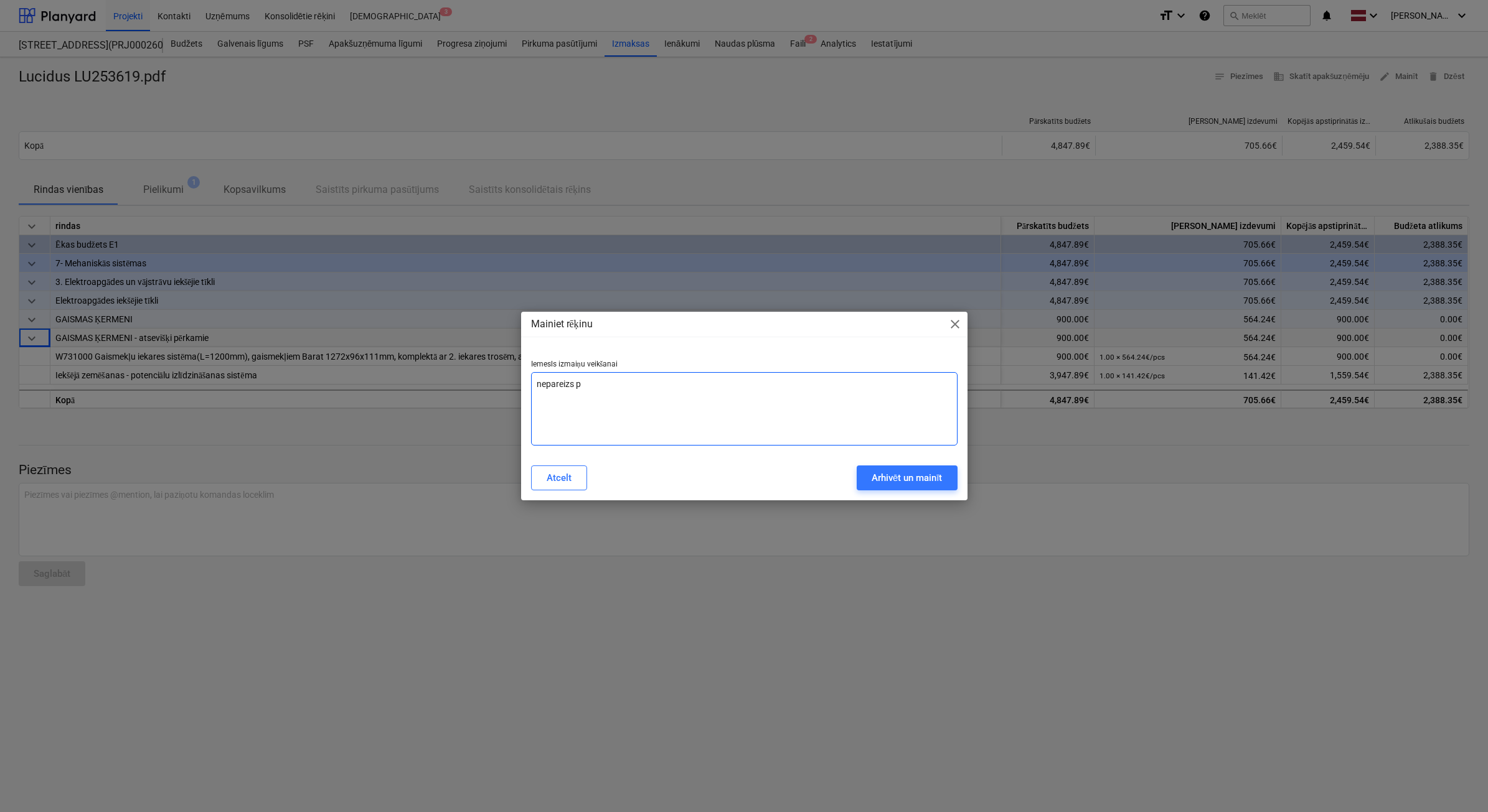
type textarea "x"
type textarea "nepareizs pie"
type textarea "x"
type textarea "nepareizs pieg"
type textarea "x"
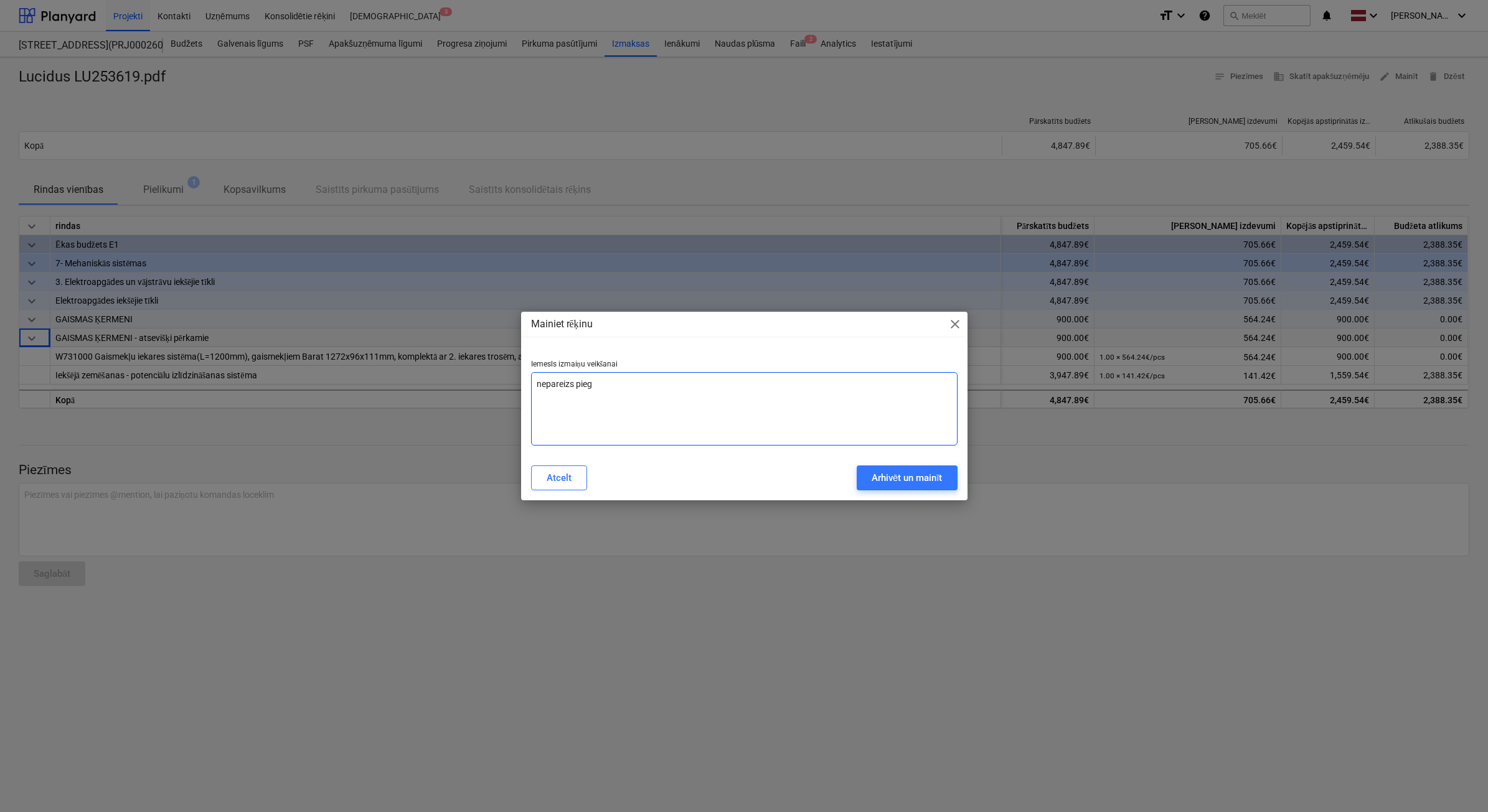
type textarea "nepareizs piegā"
type textarea "x"
type textarea "nepareizs piegād"
type textarea "x"
type textarea "nepareizs piegādā"
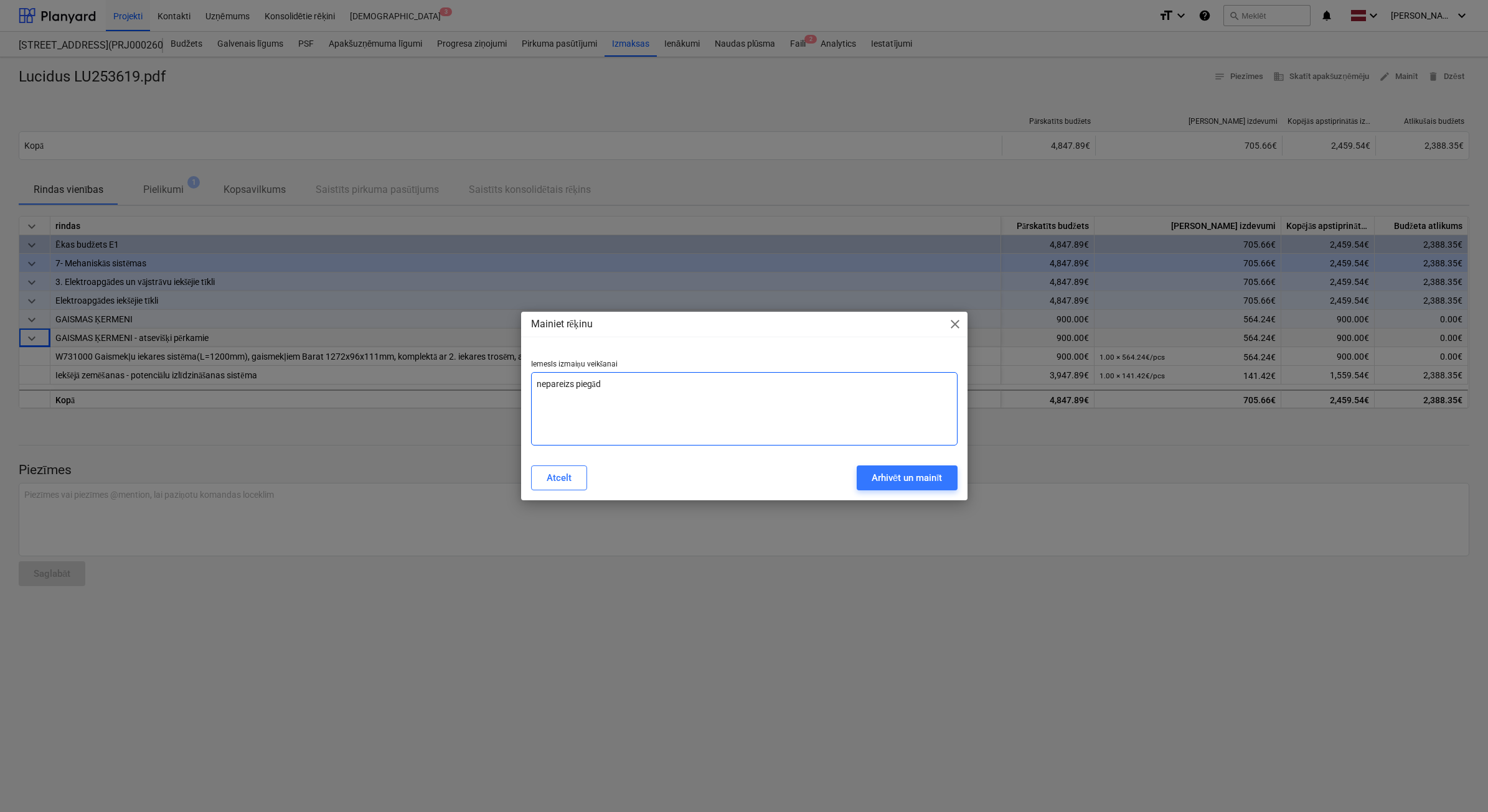
type textarea "x"
type textarea "nepareizs piegādāt"
type textarea "x"
type textarea "nepareizs piegādātā"
type textarea "x"
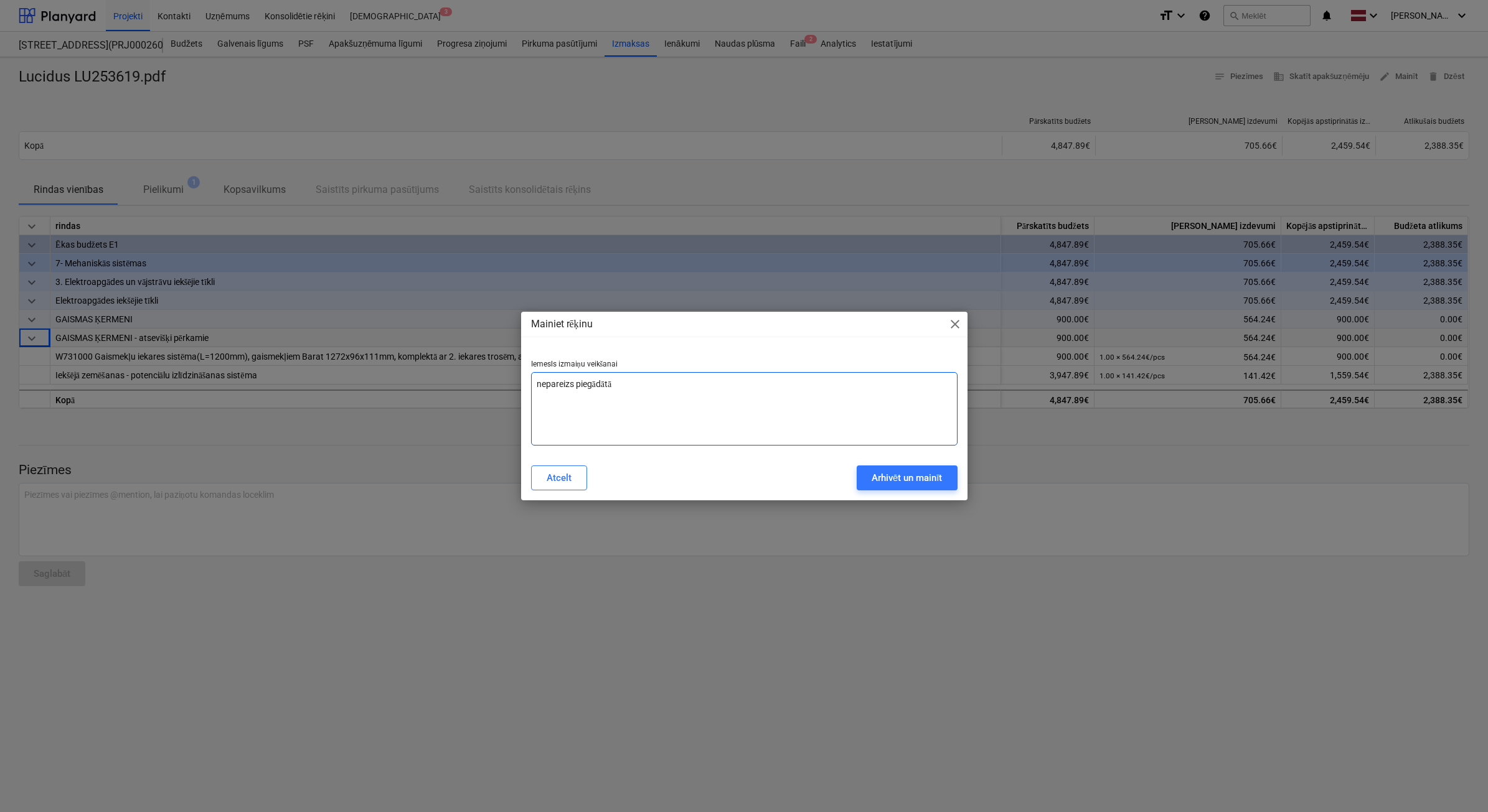
type textarea "nepareizs piegādātāj"
type textarea "x"
type textarea "nepareizs piegādātājs"
type textarea "x"
type textarea "nepareizs piegādātājs"
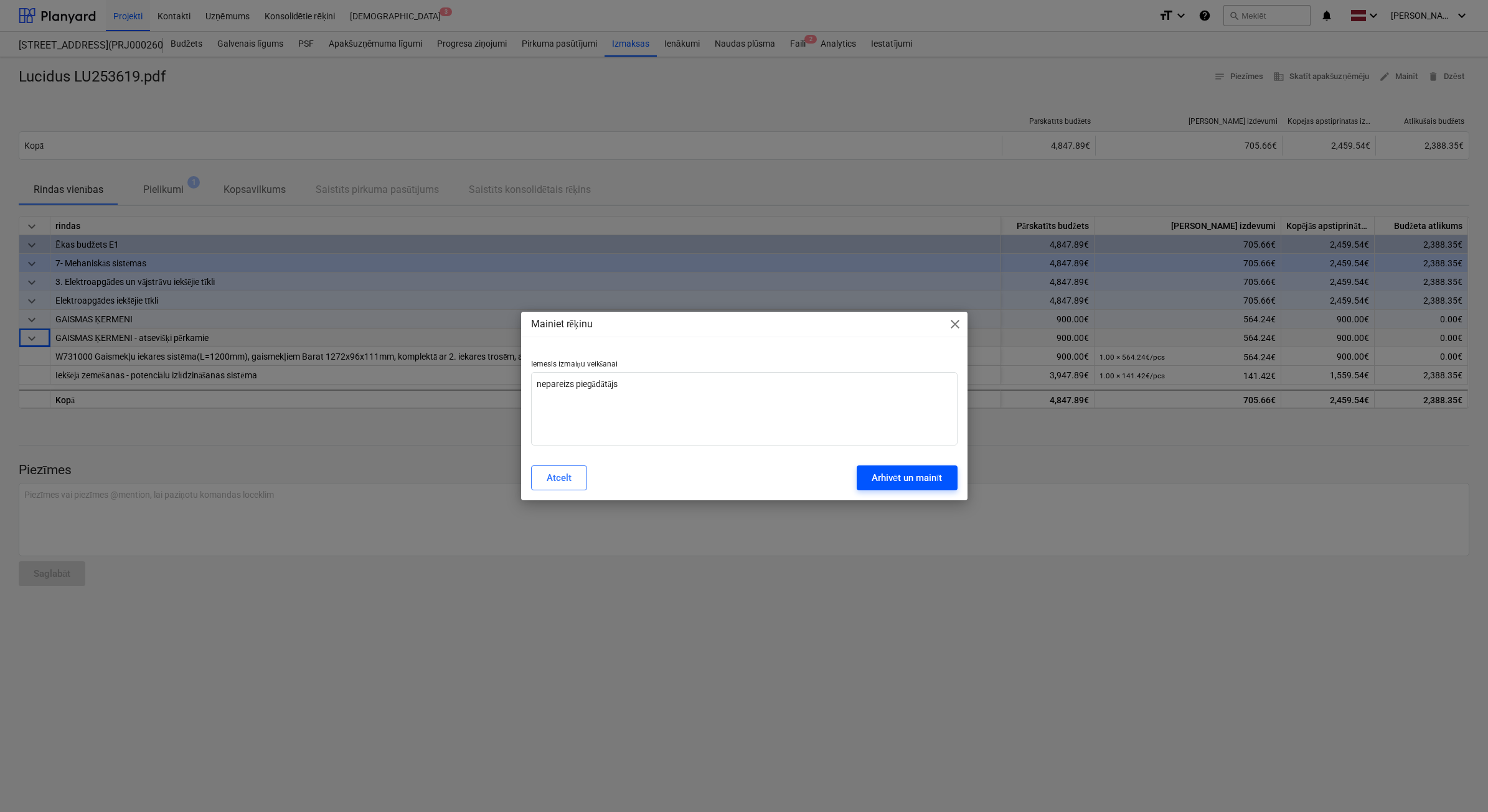
click at [914, 481] on div "Arhivēt un mainīt" at bounding box center [907, 478] width 71 height 16
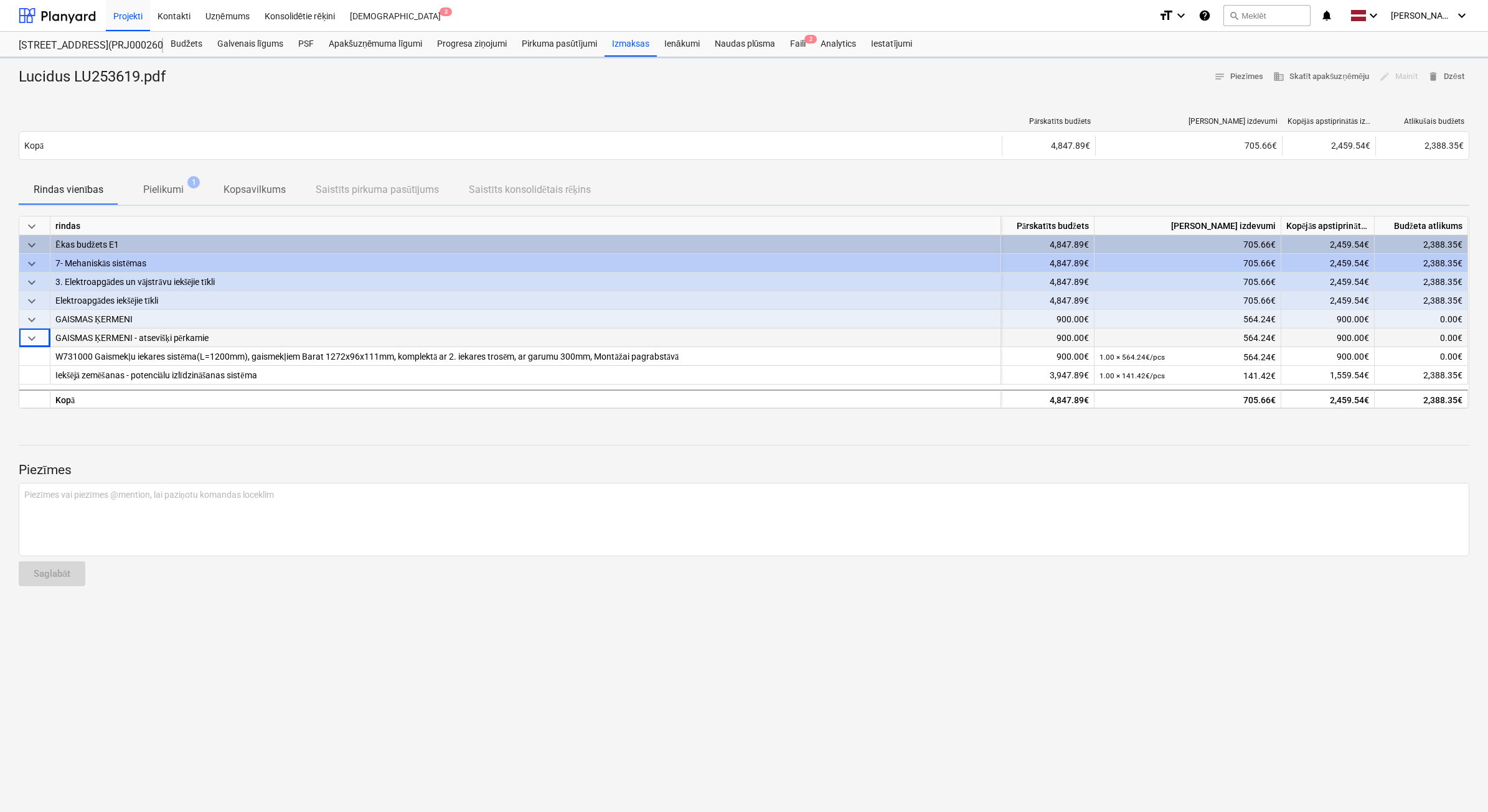
type textarea "x"
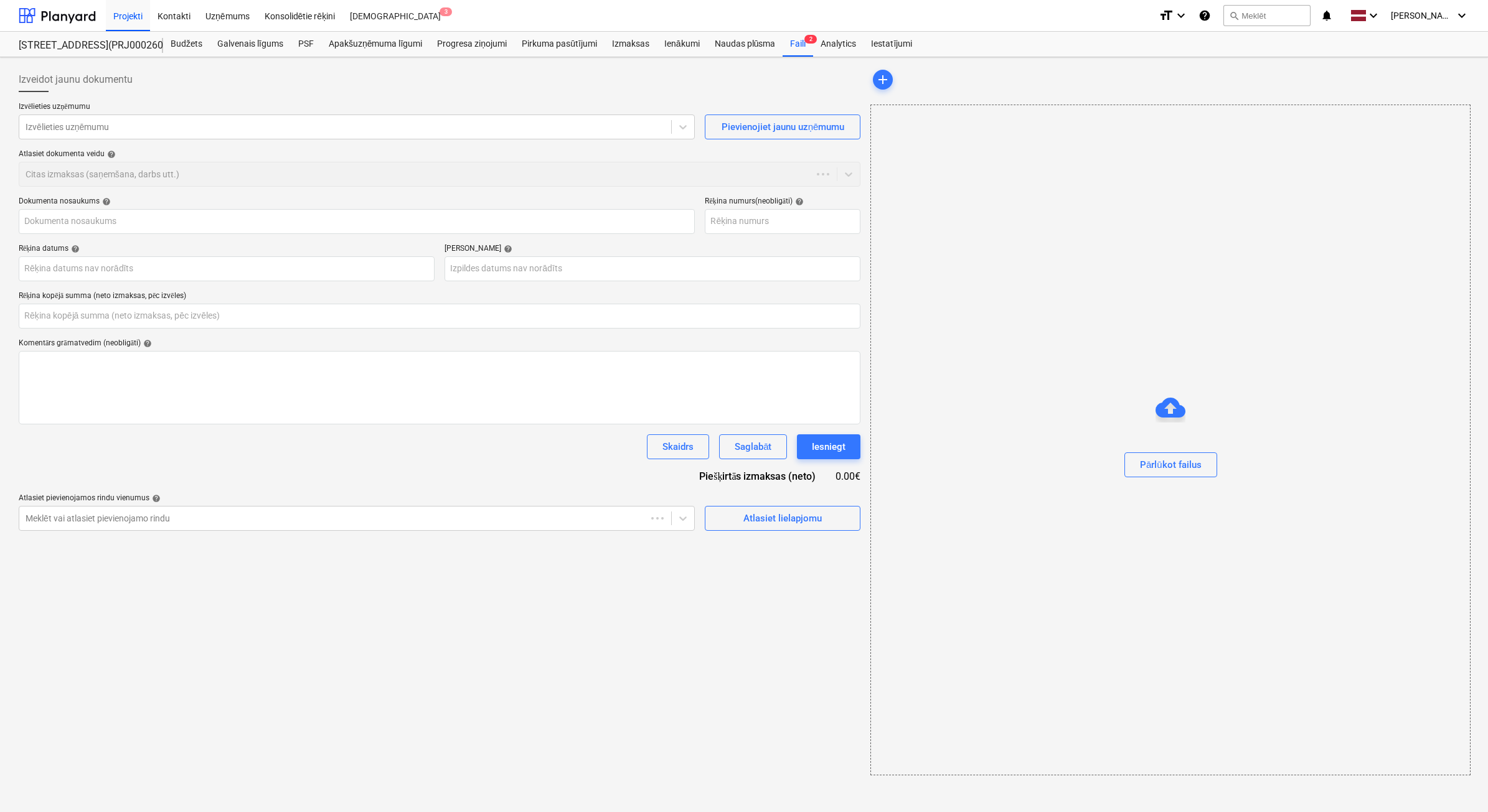
type input "0.00"
type input "Lucidus LU253619.pdf"
type input "LU 253619"
type input "26 Aug 2025"
type input "25 Sep 2025"
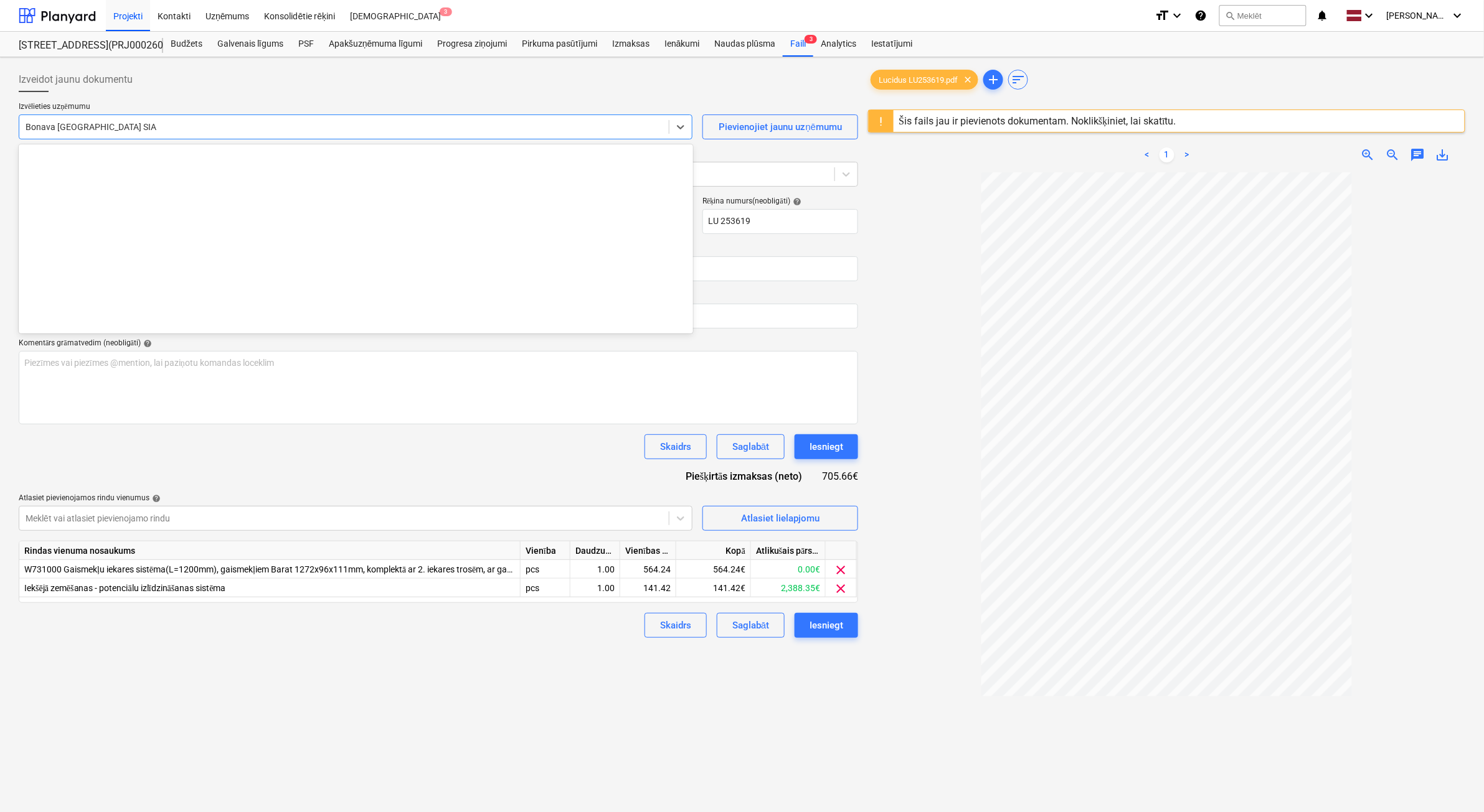
click at [228, 129] on div at bounding box center [344, 127] width 637 height 13
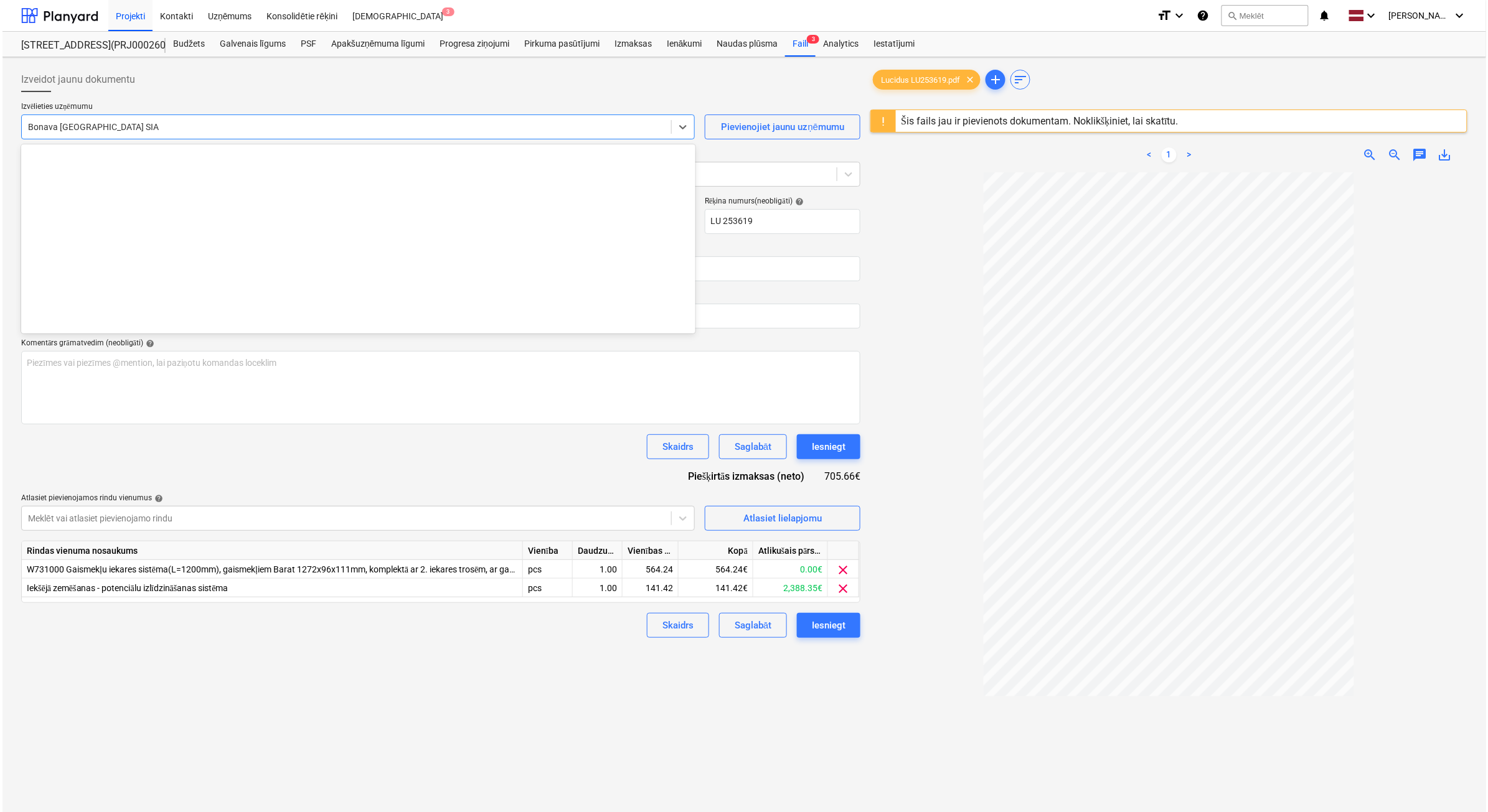
scroll to position [2288, 0]
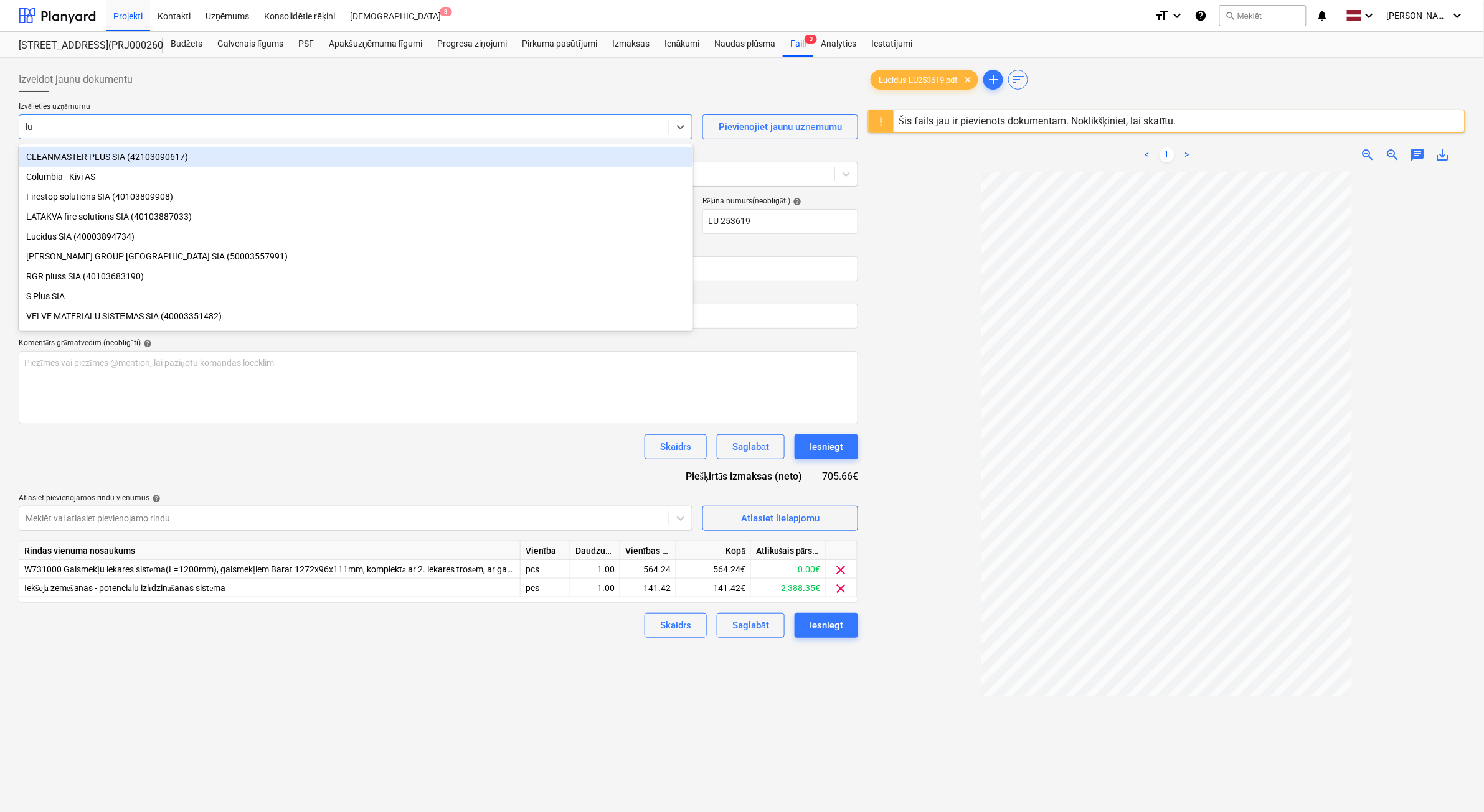
type input "luc"
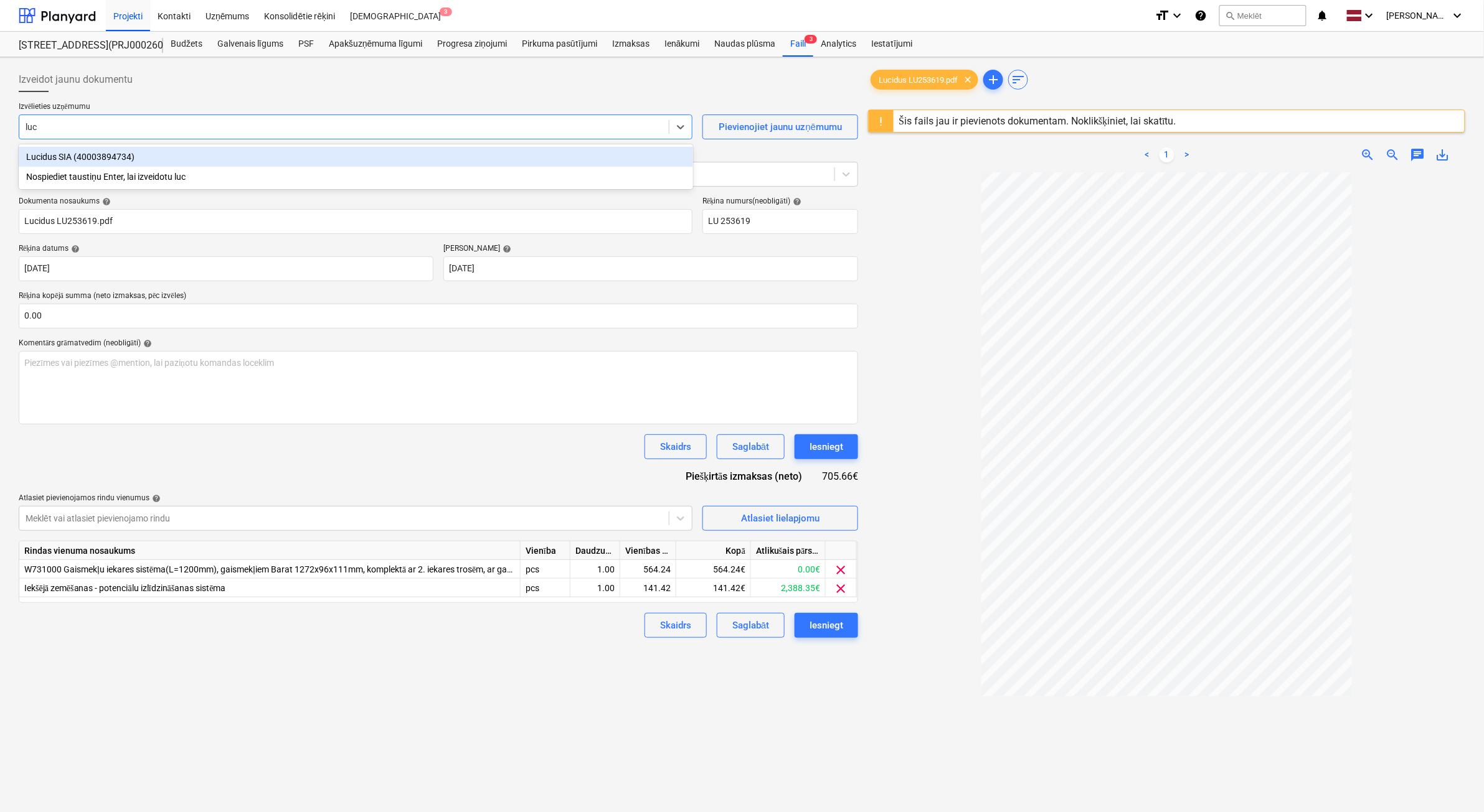
click at [203, 153] on div "Lucidus SIA (40003894734)" at bounding box center [356, 157] width 674 height 20
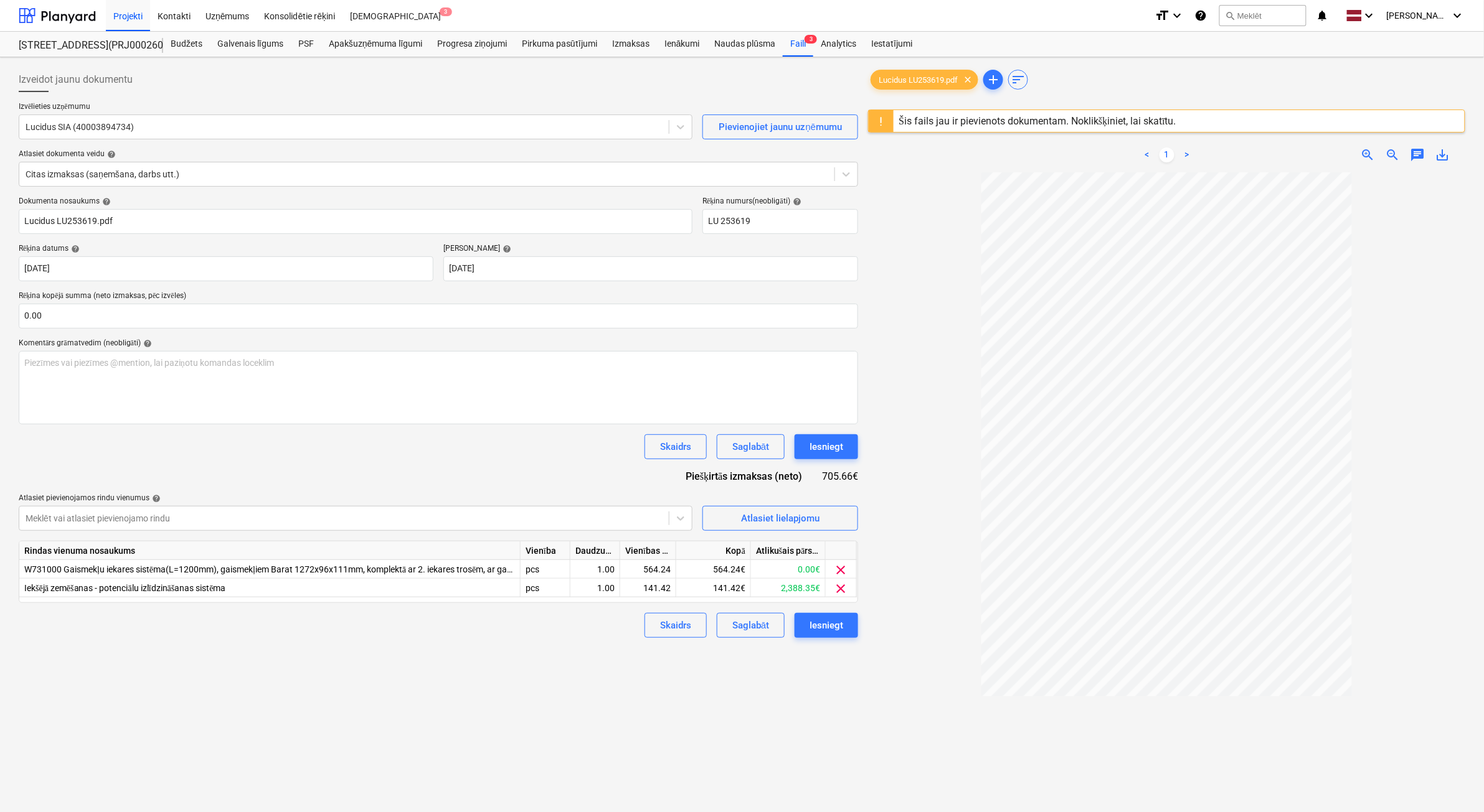
click at [203, 153] on div "Atlasiet dokumenta veidu help" at bounding box center [439, 154] width 839 height 10
click at [839, 627] on div "Iesniegt" at bounding box center [826, 626] width 34 height 16
